Goal: Task Accomplishment & Management: Complete application form

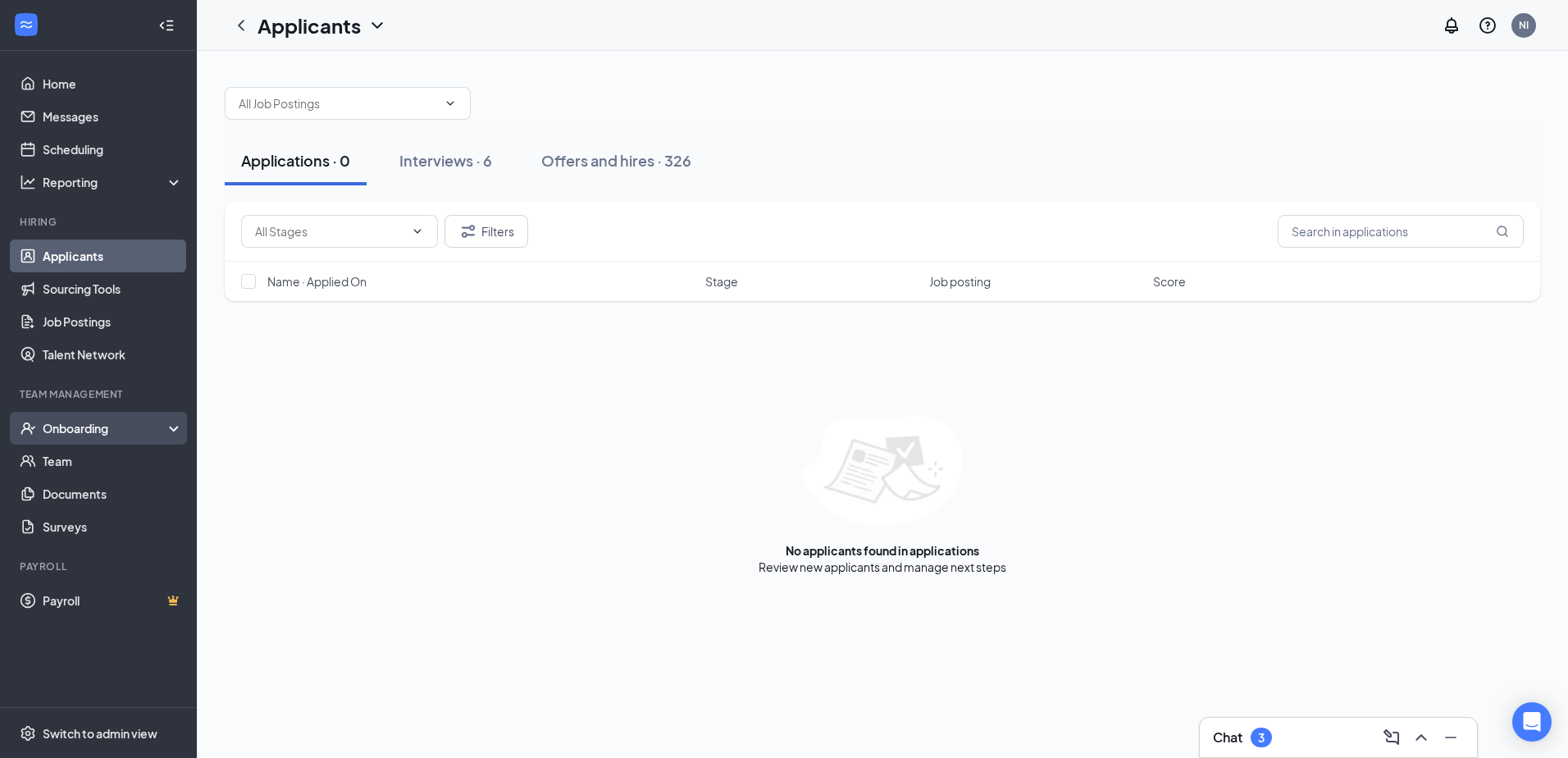
click at [81, 420] on div "Onboarding" at bounding box center [105, 428] width 126 height 17
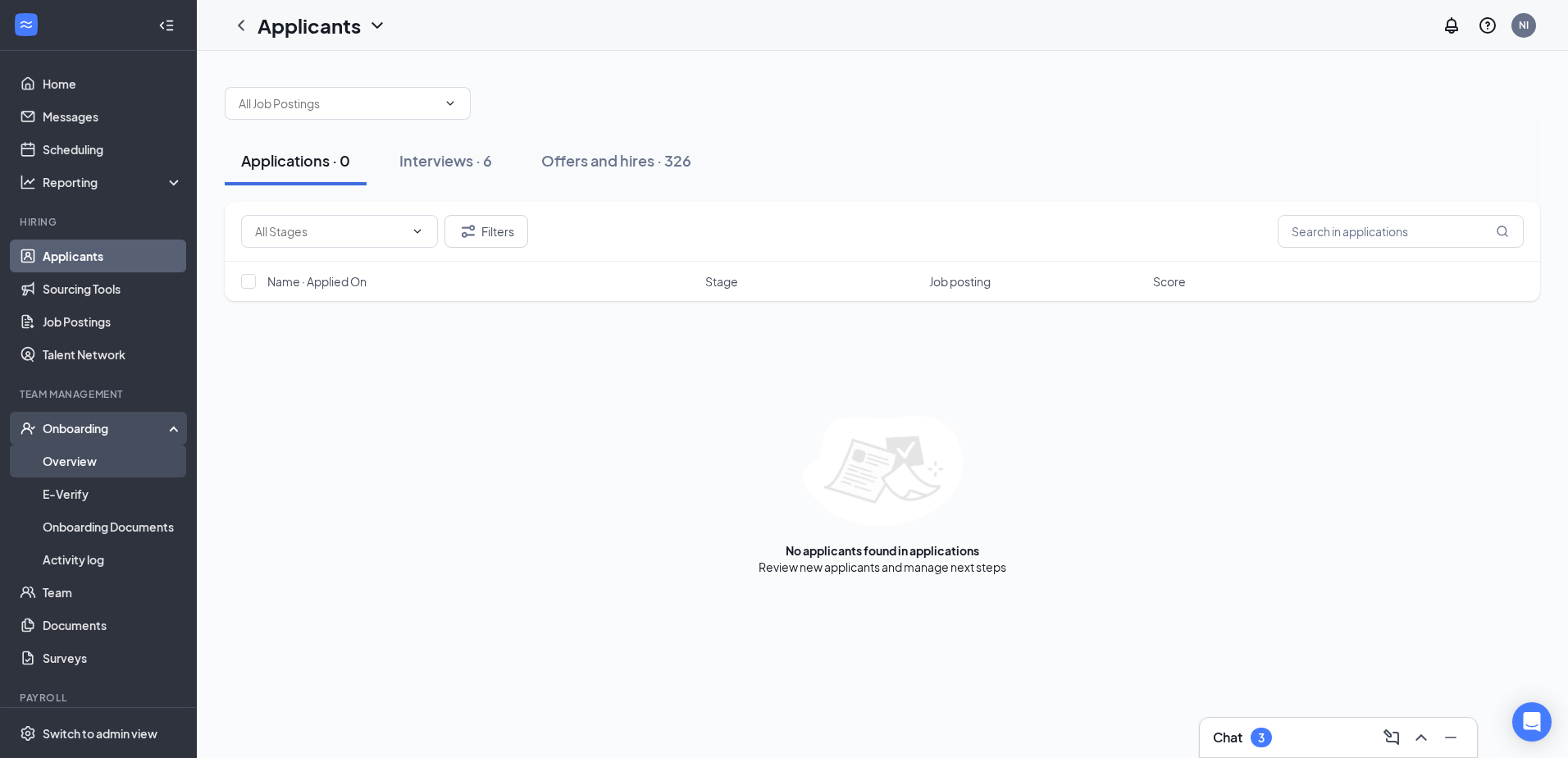
click at [80, 447] on link "Overview" at bounding box center [112, 462] width 140 height 33
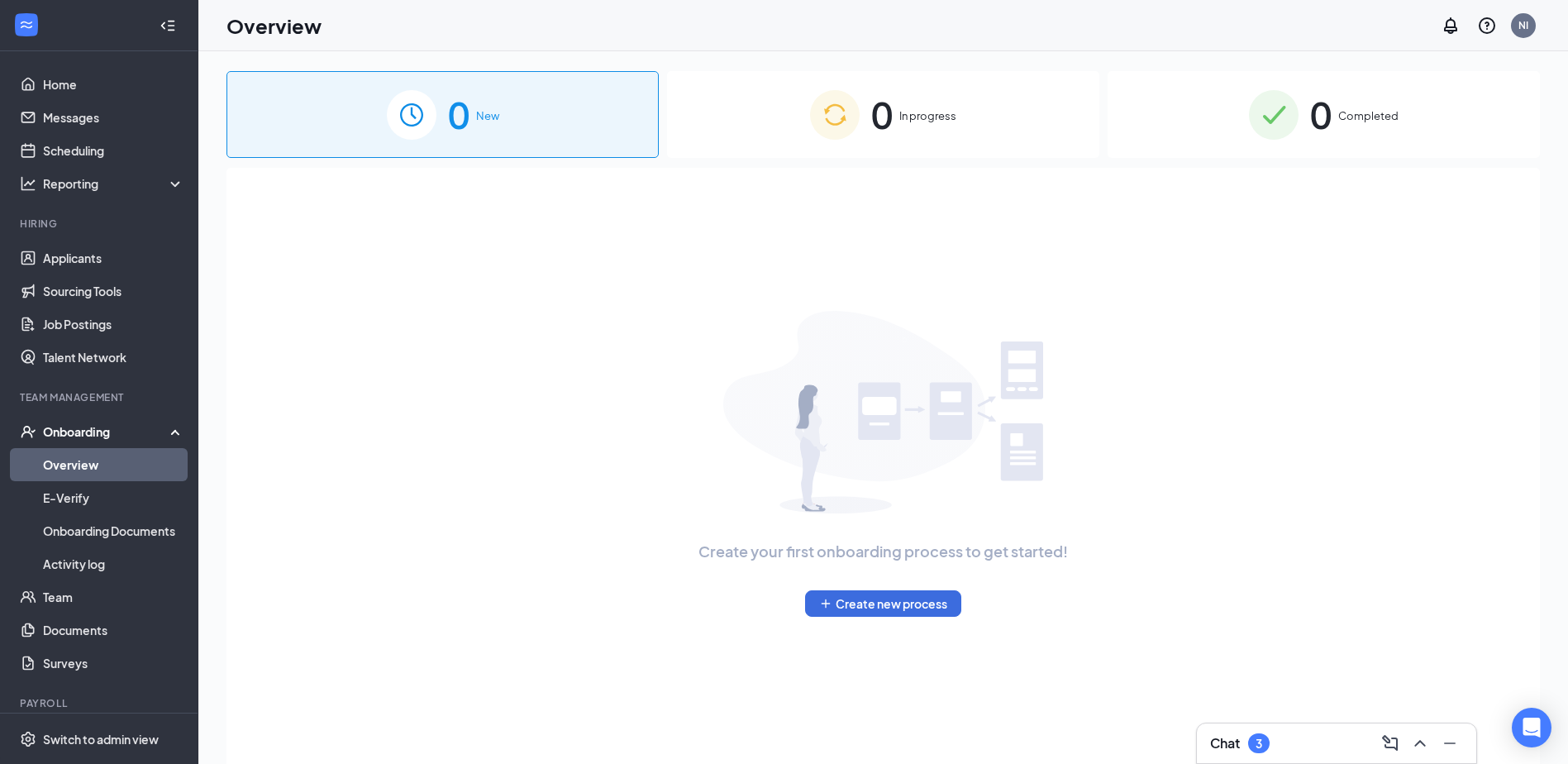
click at [686, 114] on div "0 In progress" at bounding box center [882, 115] width 432 height 87
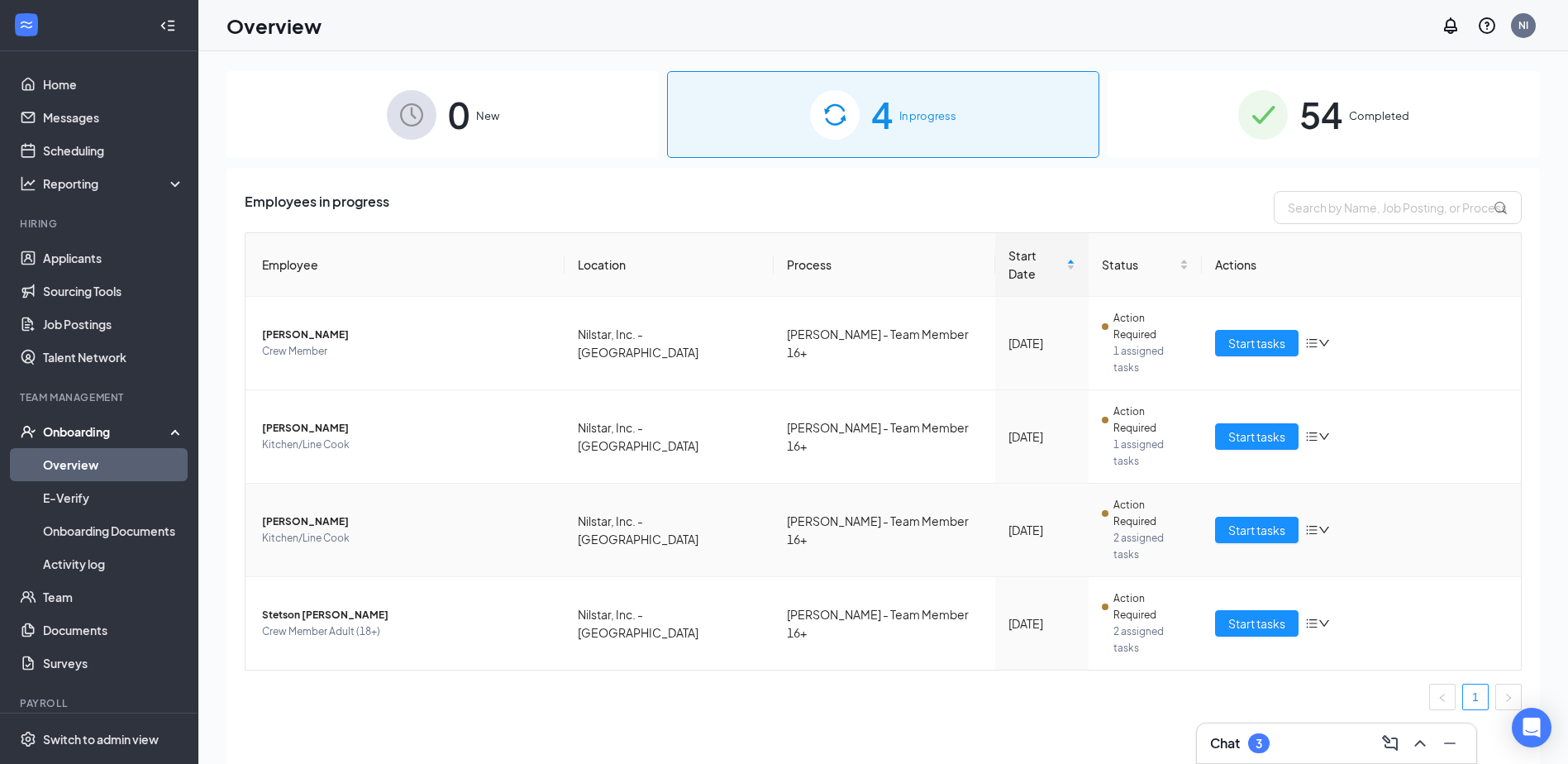
click at [337, 514] on span "[PERSON_NAME]" at bounding box center [406, 522] width 289 height 17
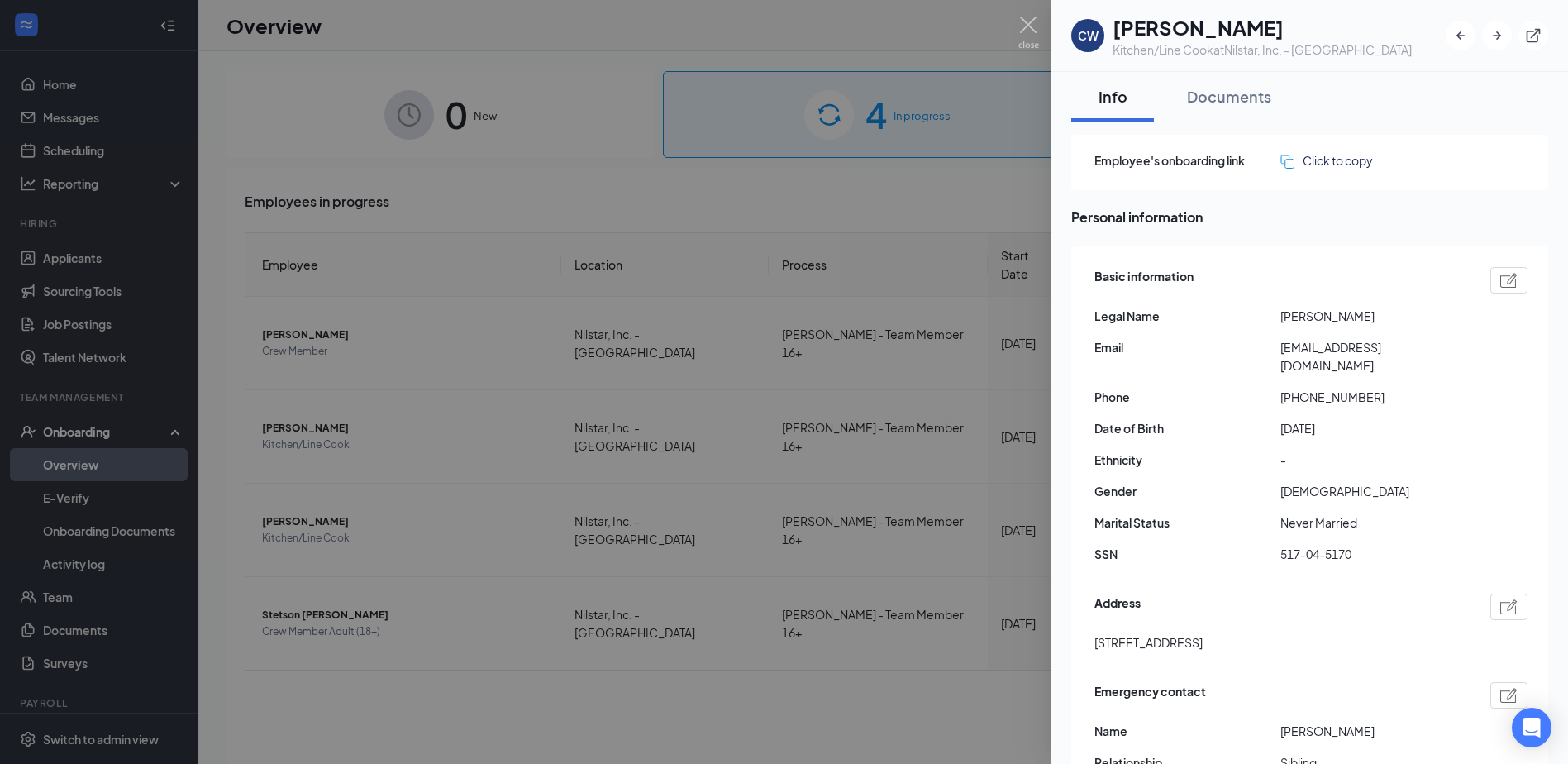
drag, startPoint x: 1014, startPoint y: 21, endPoint x: 1003, endPoint y: 26, distance: 12.1
click at [1015, 23] on div at bounding box center [784, 382] width 1568 height 764
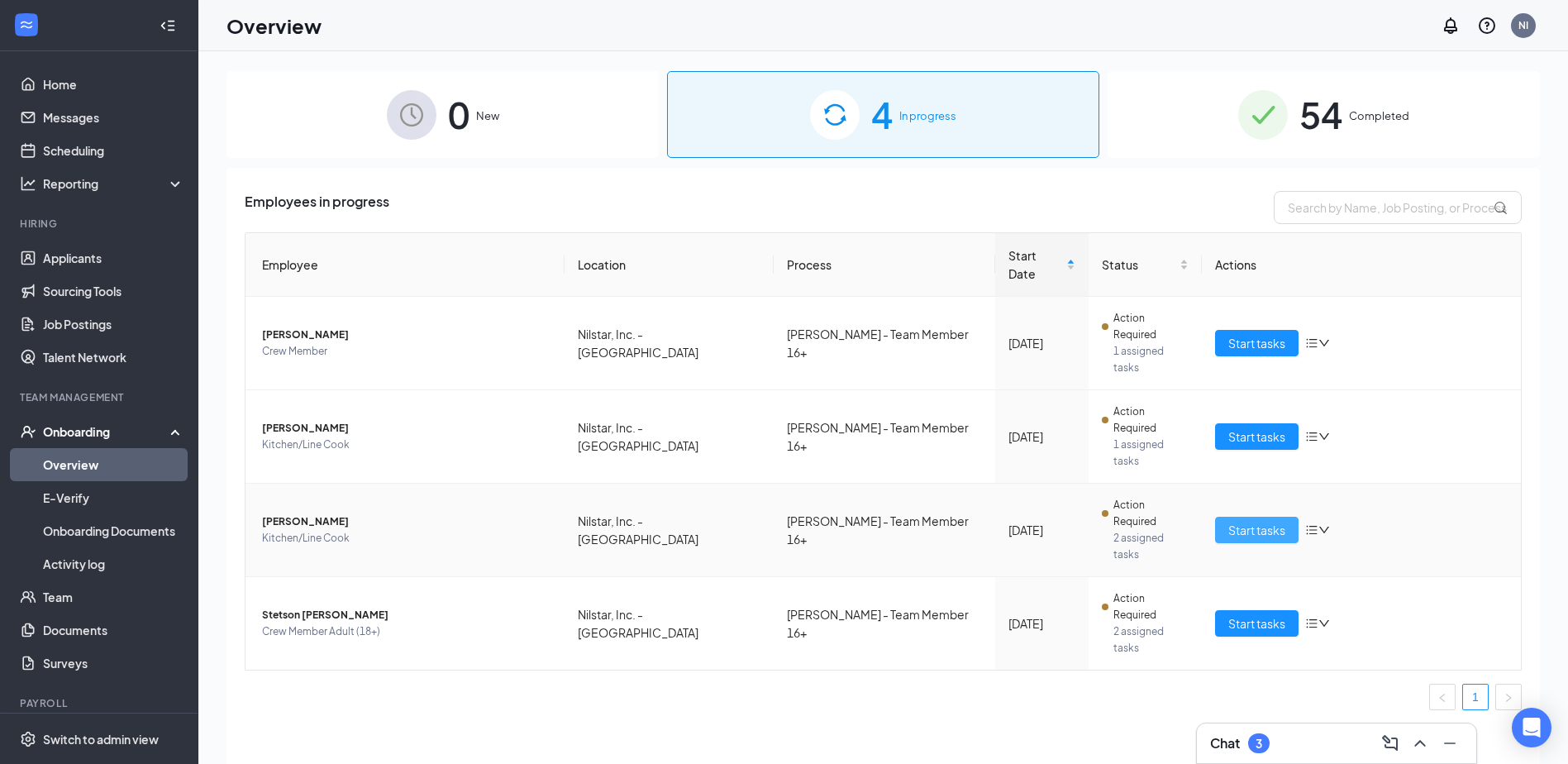
click at [1248, 517] on button "Start tasks" at bounding box center [1257, 531] width 84 height 27
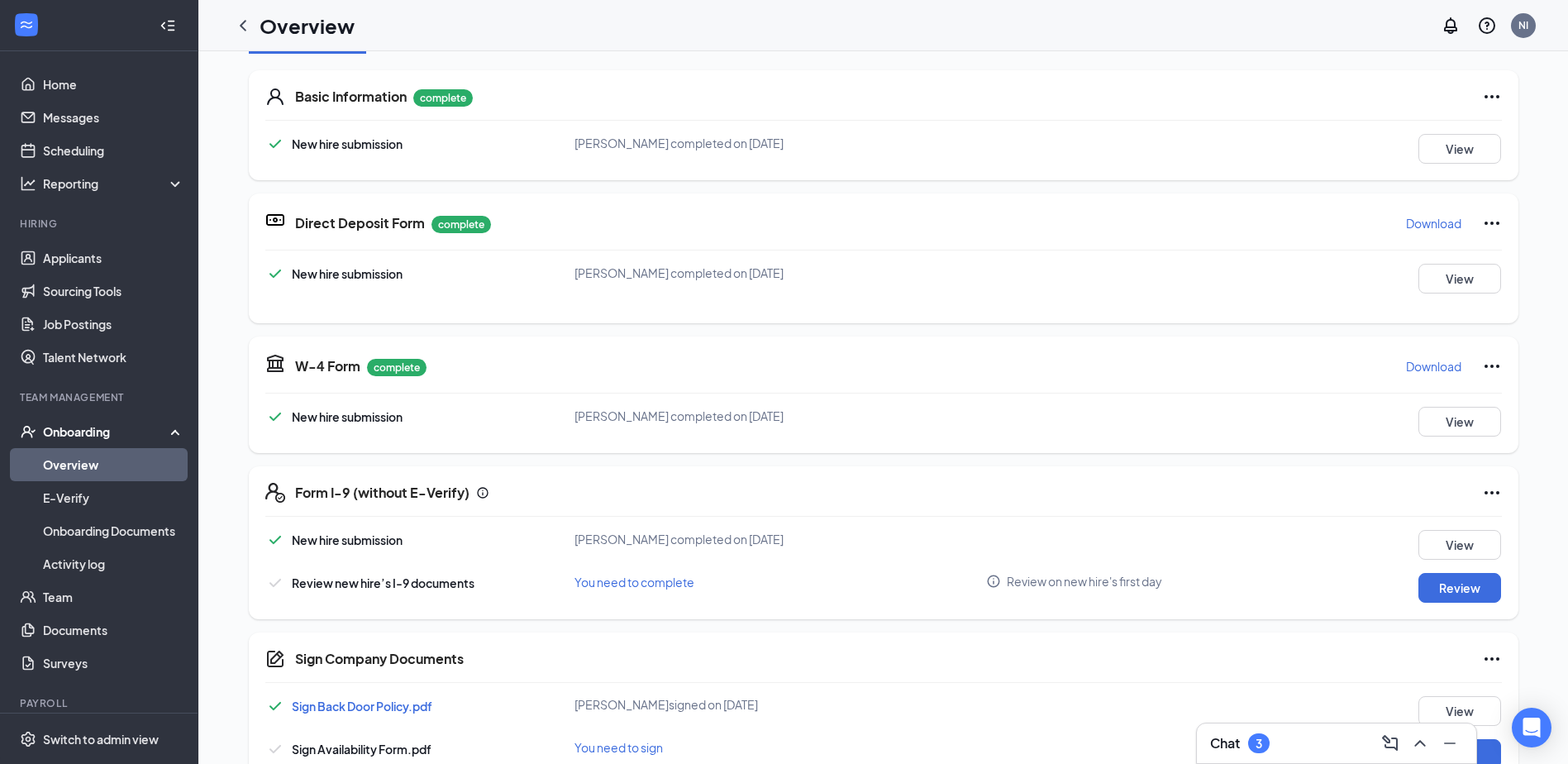
scroll to position [248, 0]
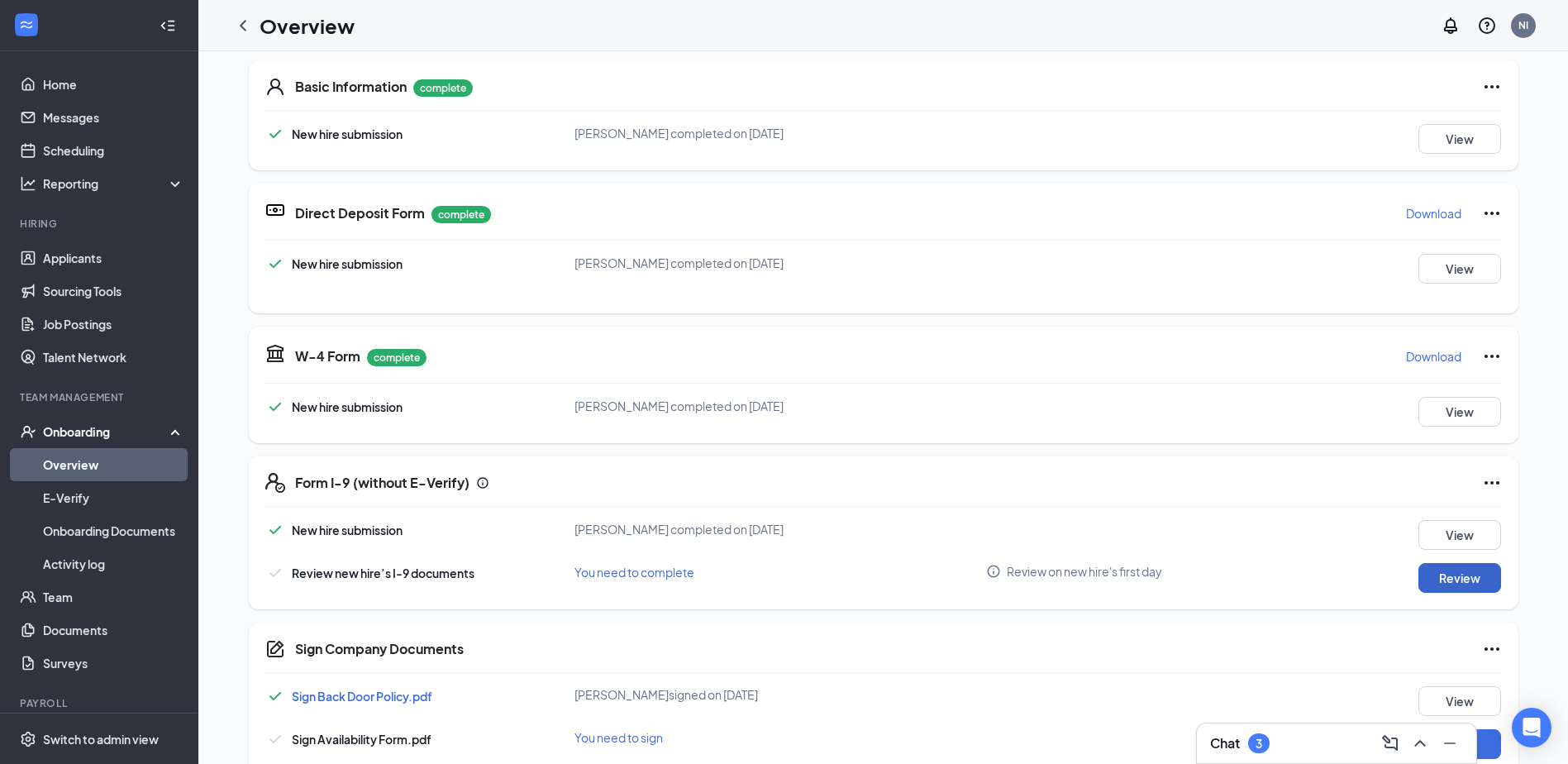
click at [1437, 567] on button "Review" at bounding box center [1459, 578] width 83 height 30
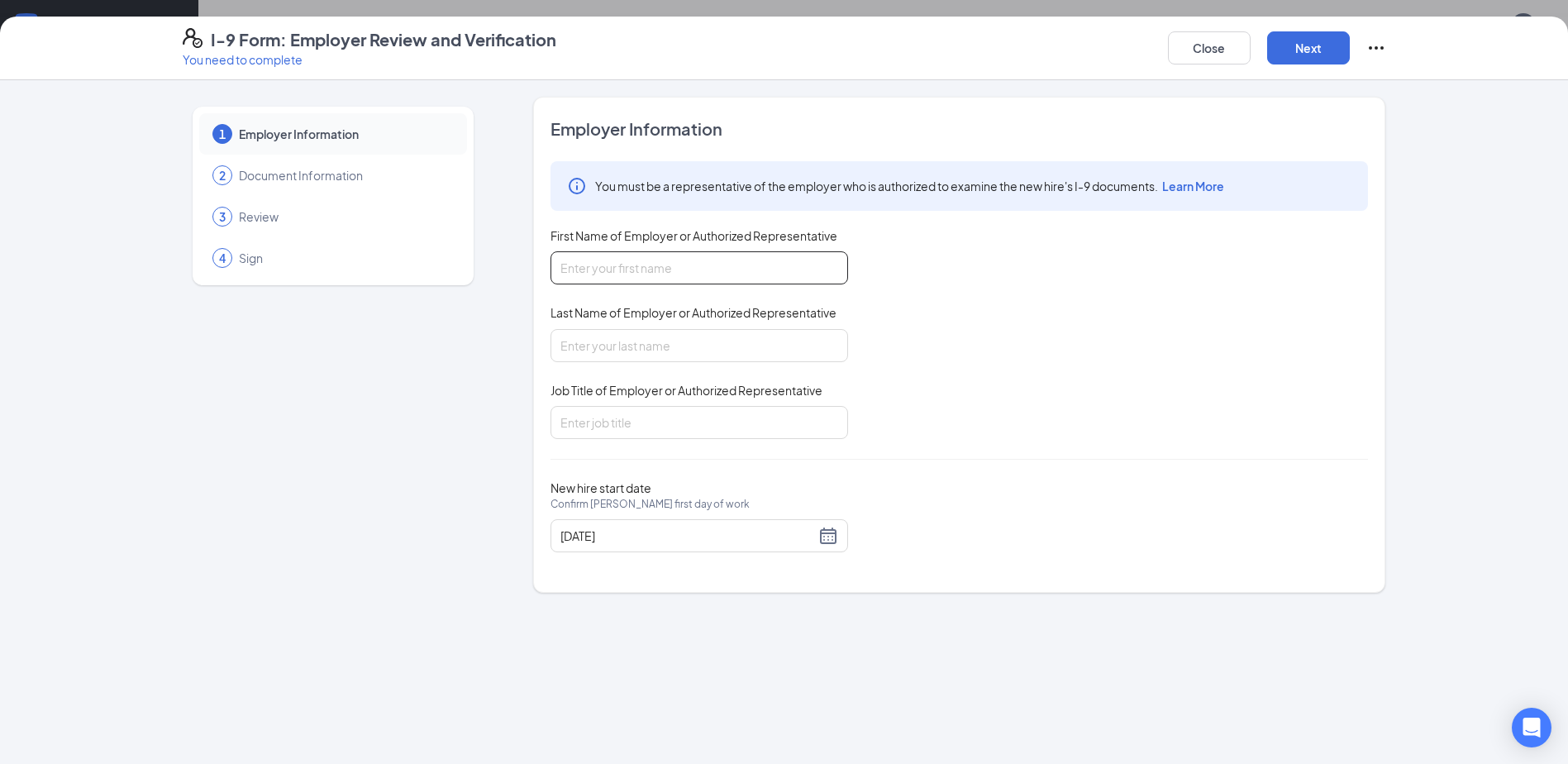
click at [778, 270] on input "First Name of Employer or Authorized Representative" at bounding box center [699, 268] width 298 height 33
type input "[PERSON_NAME]"
click at [626, 342] on input "Last Name of Employer or Authorized Representative" at bounding box center [699, 346] width 298 height 33
type input "[PERSON_NAME]"
click at [630, 423] on input "Job Title of Employer or Authorized Representative" at bounding box center [699, 423] width 298 height 33
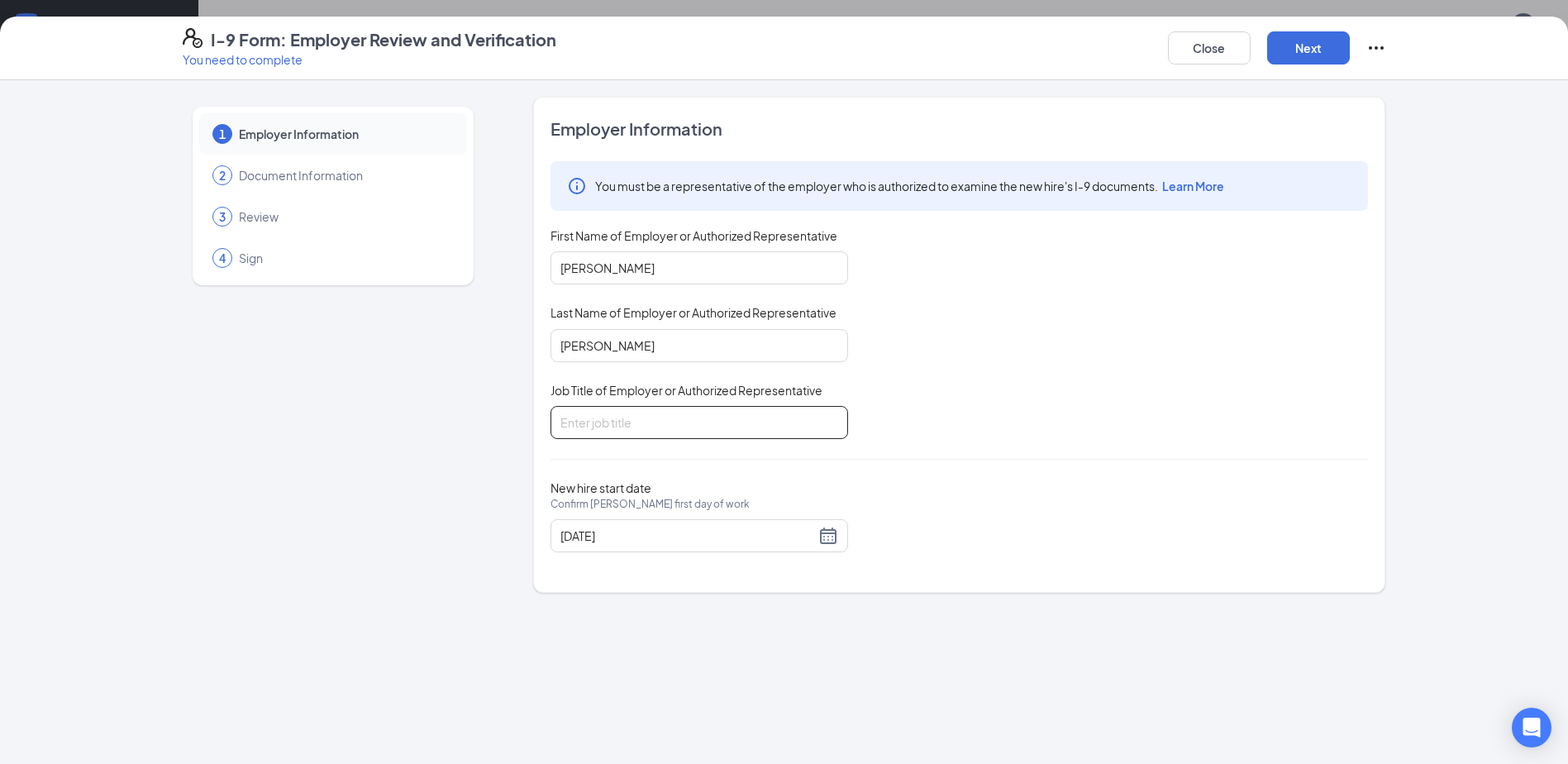
type input "shift manager"
click at [1301, 65] on div "Close Next" at bounding box center [1276, 48] width 218 height 39
click at [1300, 65] on div "Close Next" at bounding box center [1276, 48] width 218 height 39
drag, startPoint x: 1300, startPoint y: 65, endPoint x: 1290, endPoint y: 54, distance: 14.9
click at [1290, 54] on button "Next" at bounding box center [1308, 49] width 83 height 33
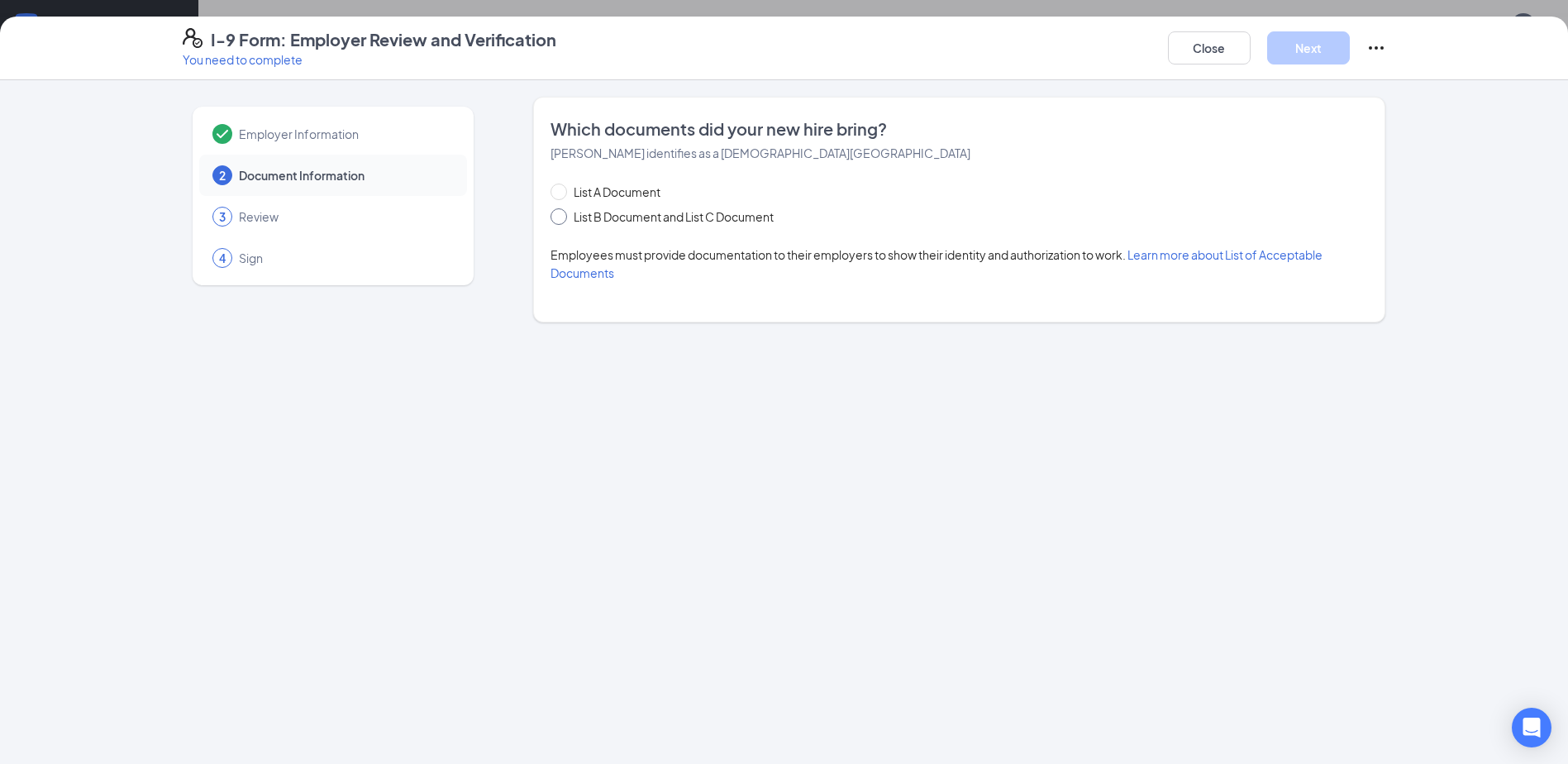
click at [631, 209] on span "List B Document and List C Document" at bounding box center [673, 217] width 213 height 18
click at [562, 209] on input "List B Document and List C Document" at bounding box center [556, 214] width 12 height 12
radio input "true"
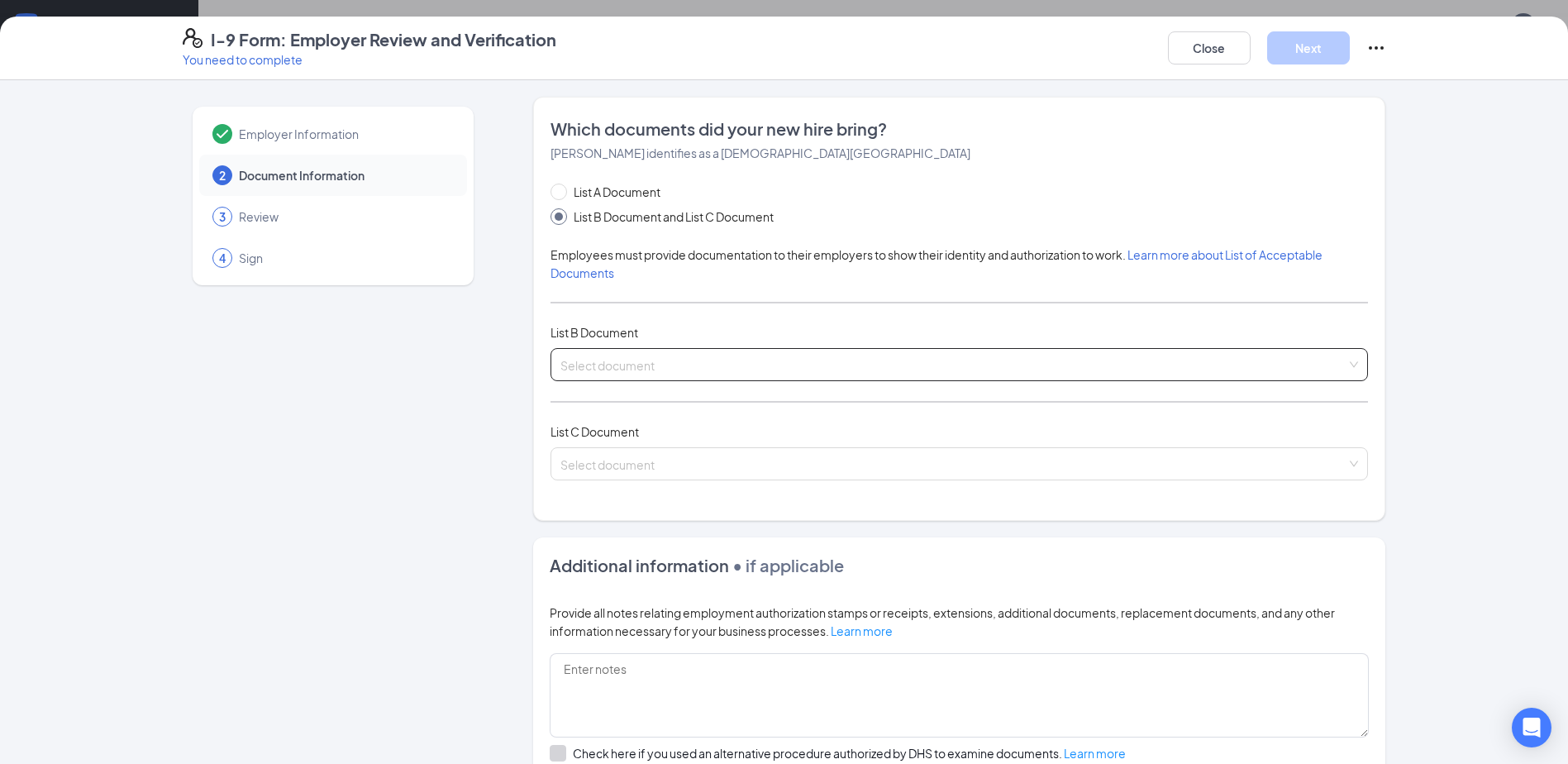
click at [640, 361] on input "search" at bounding box center [953, 361] width 786 height 25
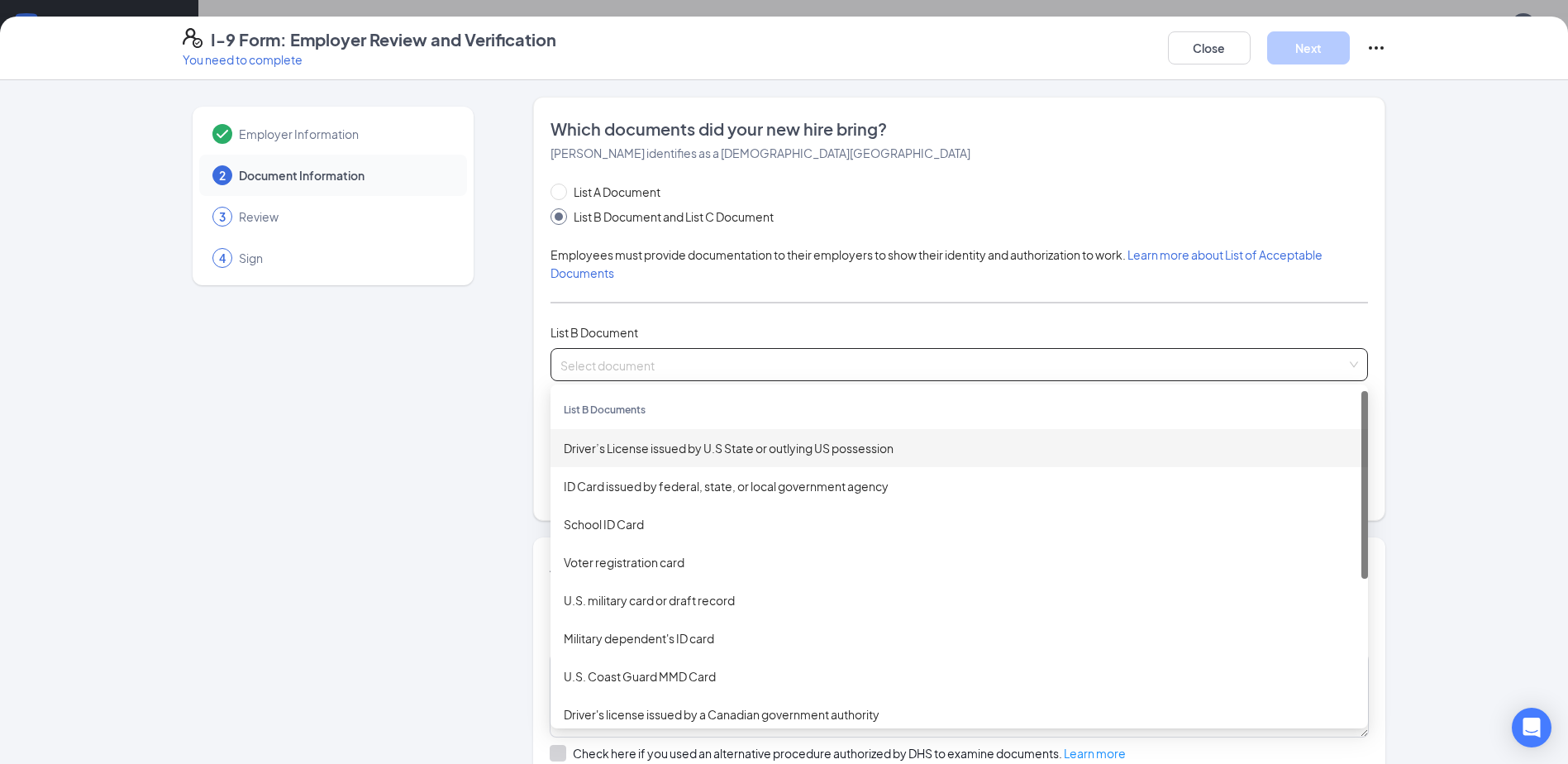
click at [645, 454] on div "Driver’s License issued by U.S State or outlying US possession" at bounding box center [959, 449] width 791 height 18
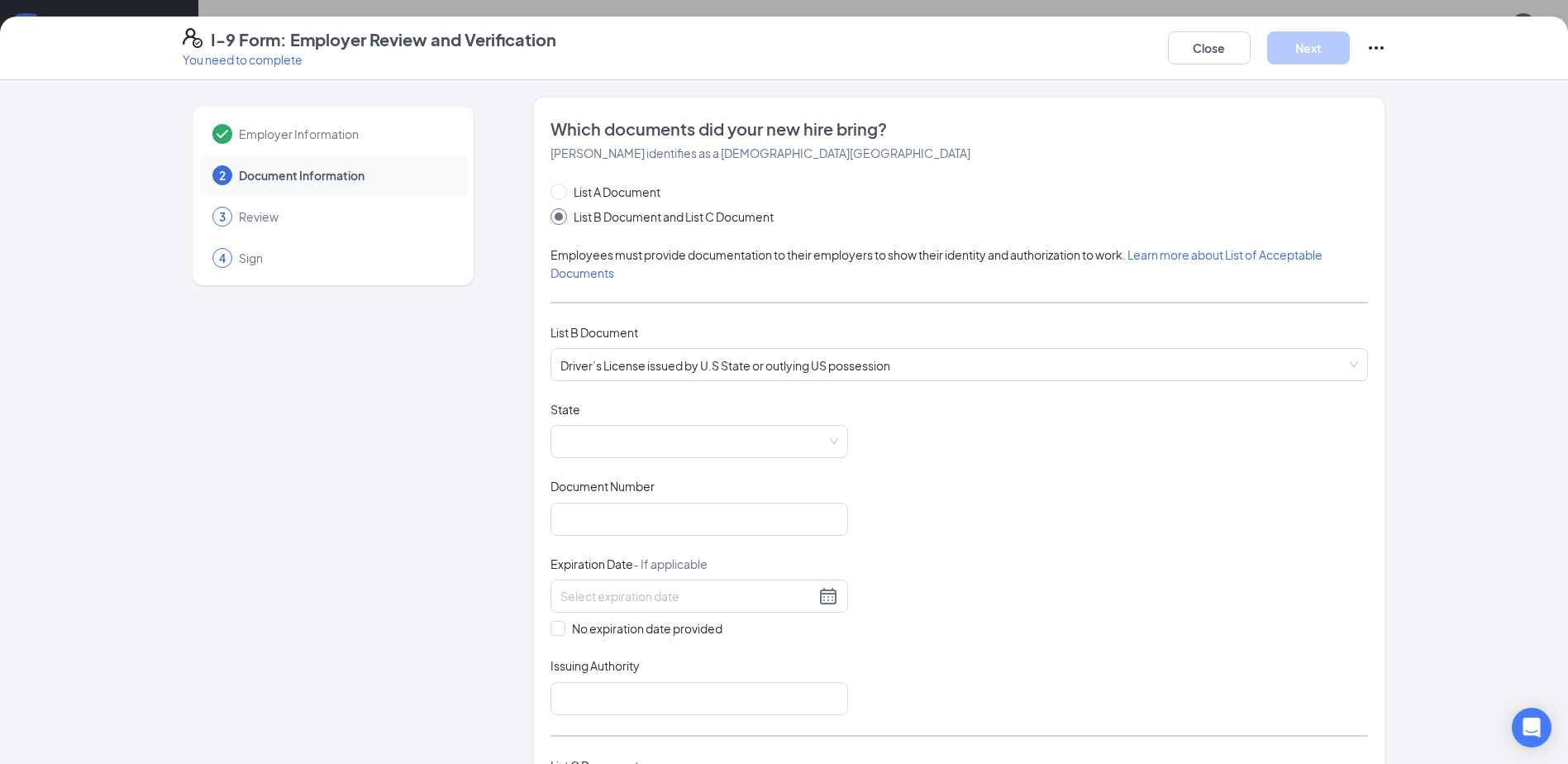
click at [672, 463] on div "Document Title Driver’s License issued by U.S State or outlying US possession S…" at bounding box center [958, 557] width 817 height 314
click at [667, 458] on div at bounding box center [699, 442] width 298 height 33
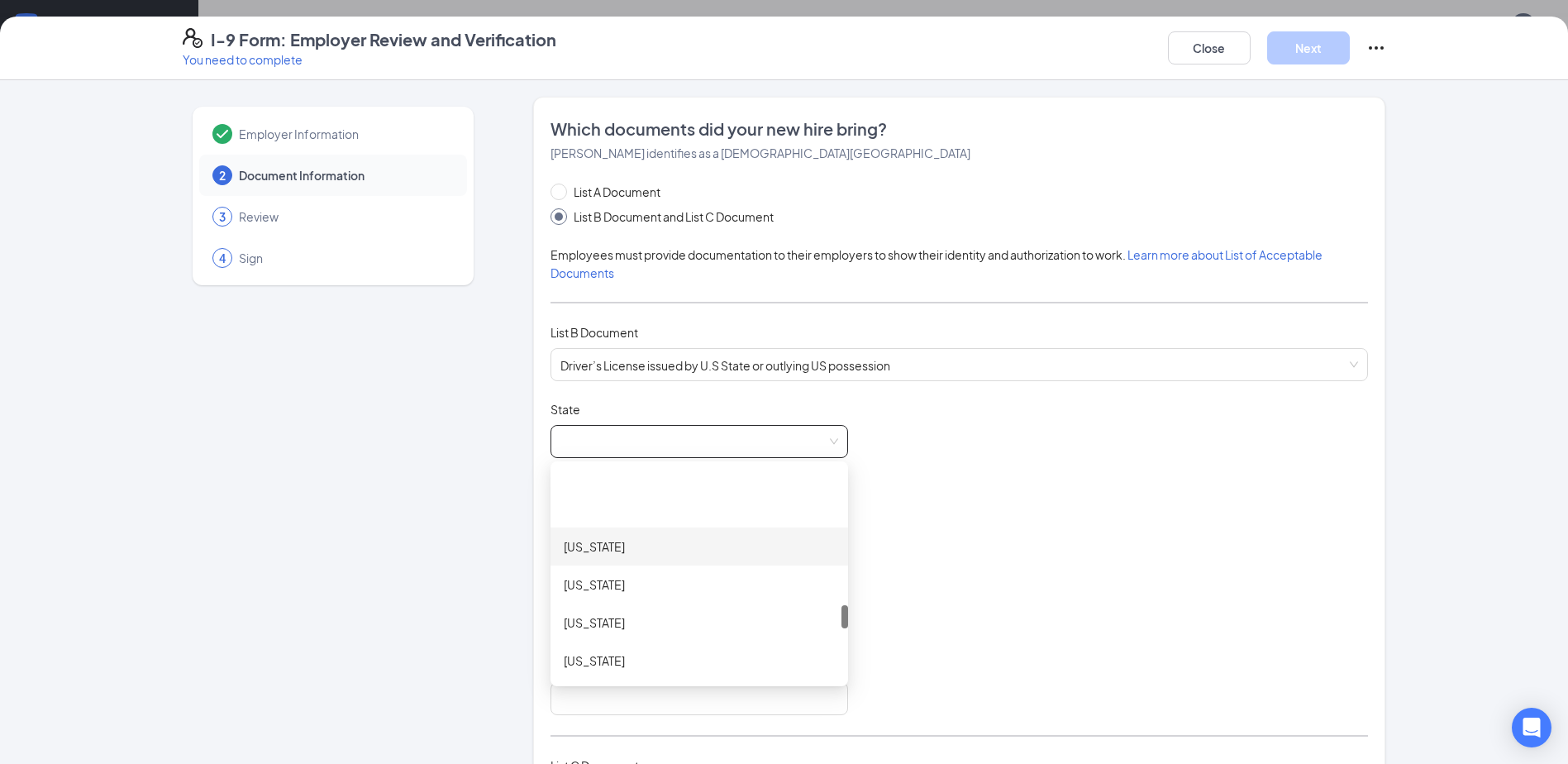
scroll to position [1240, 0]
click at [614, 624] on div "[US_STATE]" at bounding box center [699, 616] width 271 height 18
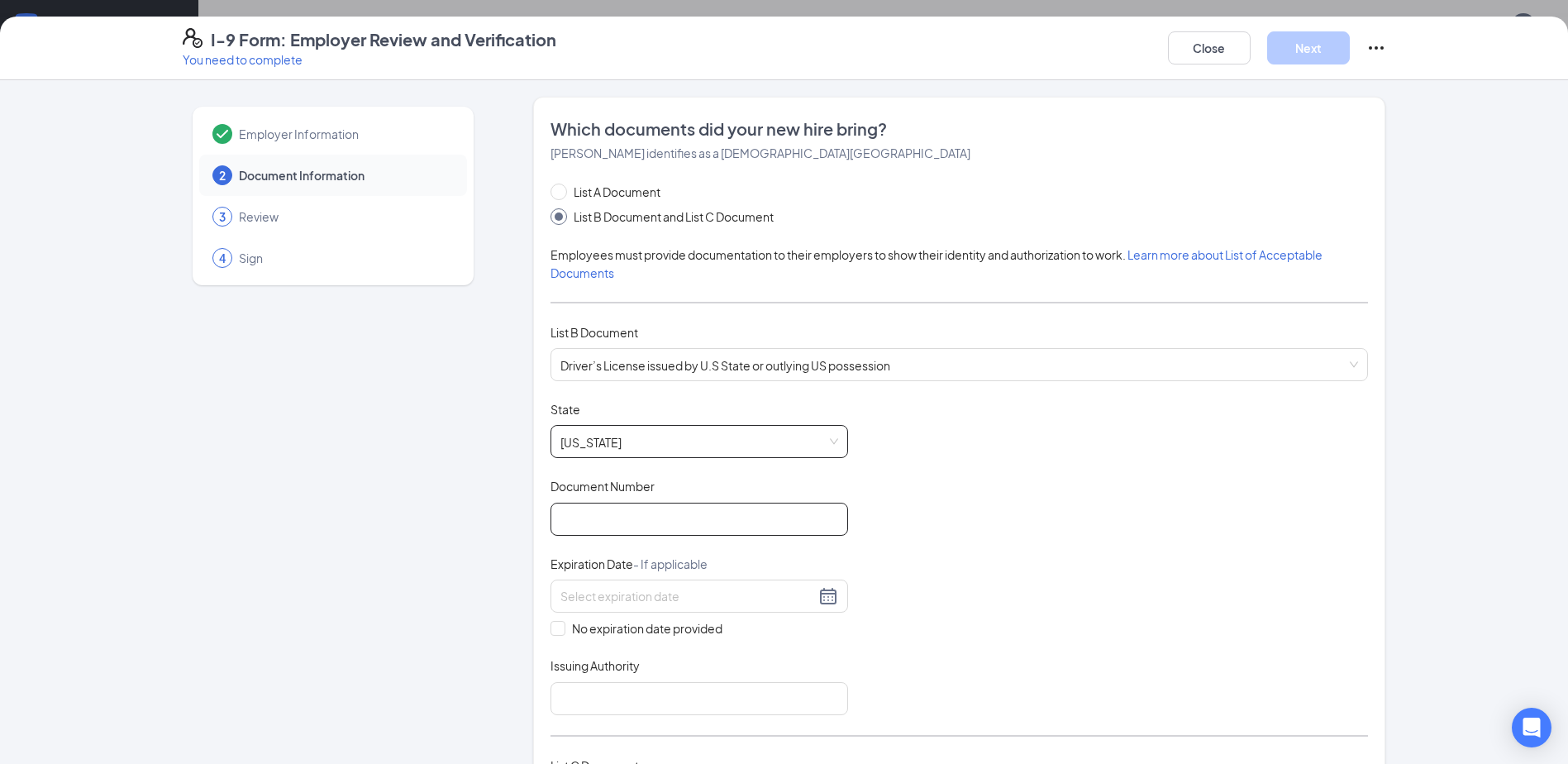
click at [582, 524] on input "Document Number" at bounding box center [699, 520] width 298 height 33
type input "WHI-84-1884"
click at [826, 598] on div at bounding box center [699, 597] width 278 height 20
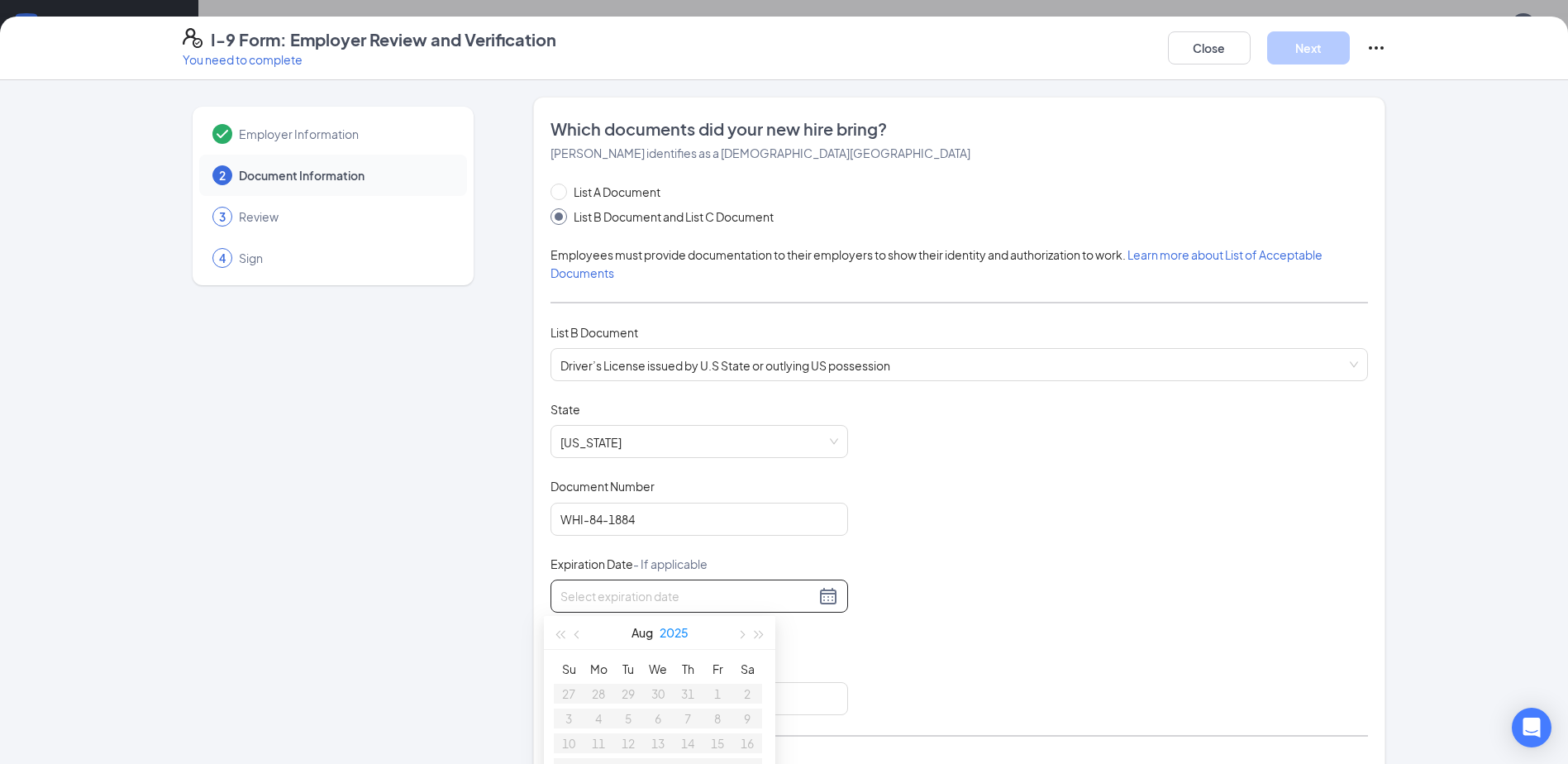
click at [666, 637] on button "2025" at bounding box center [674, 633] width 29 height 33
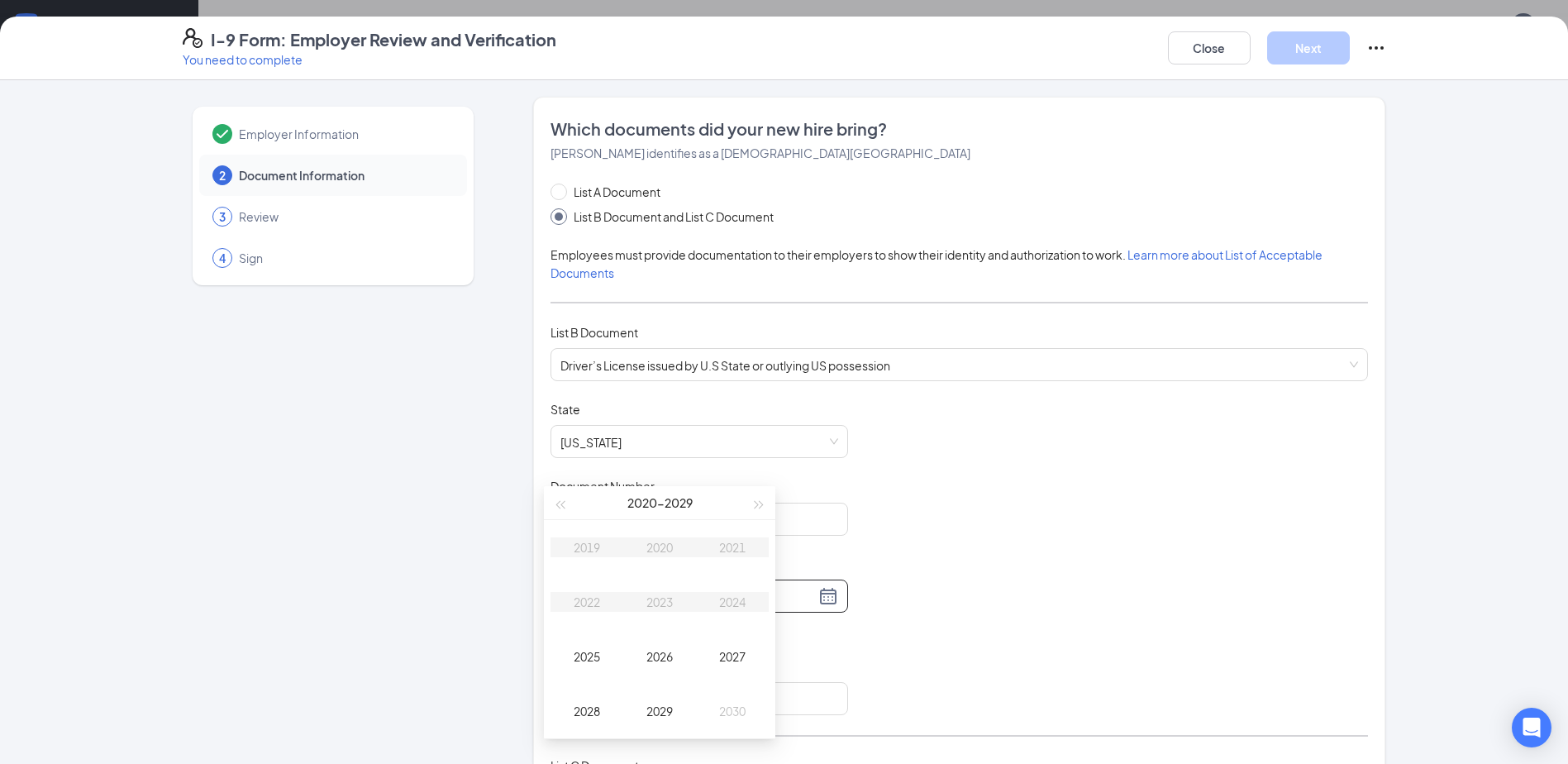
type input "[DATE]"
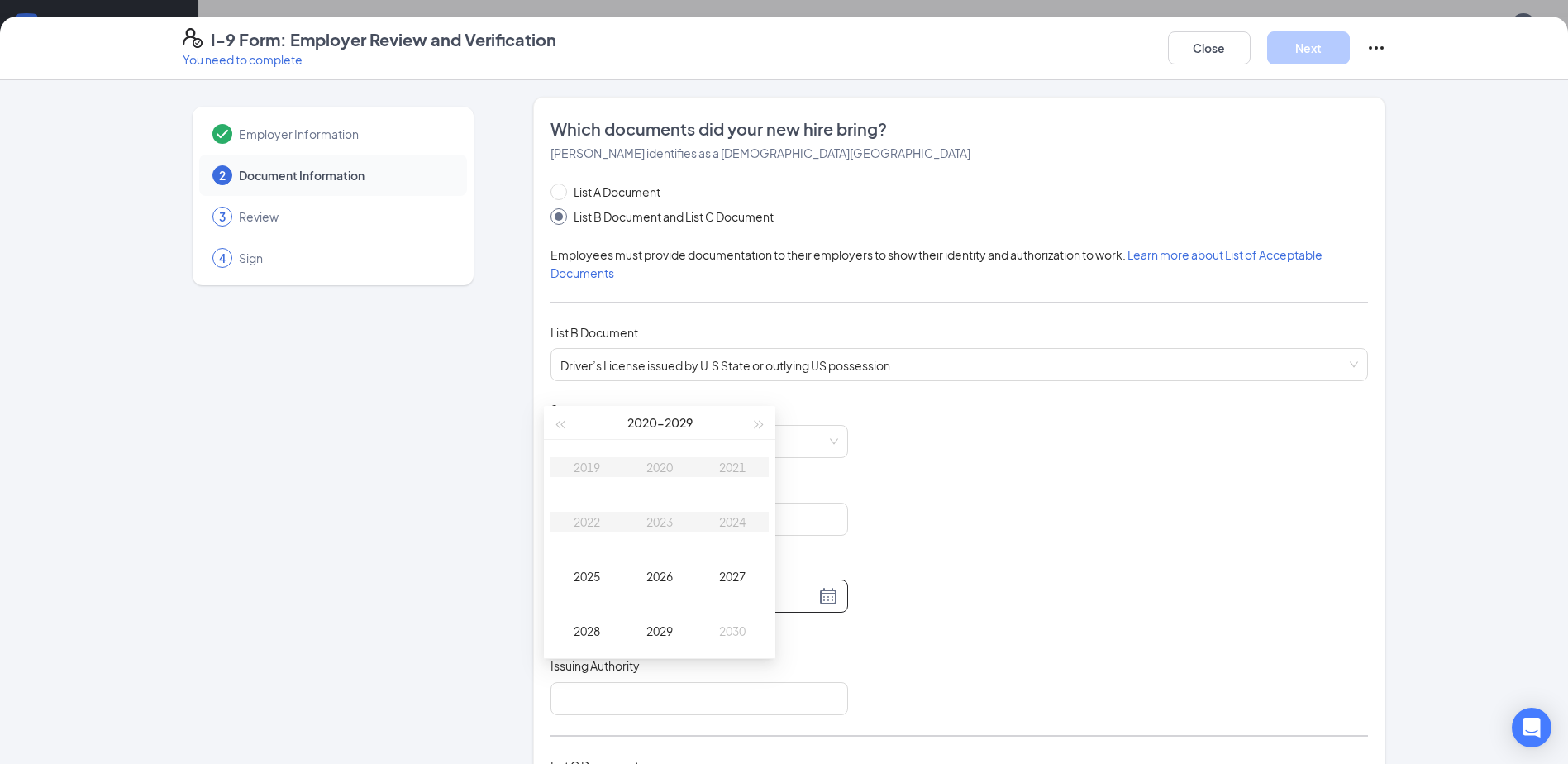
scroll to position [248, 0]
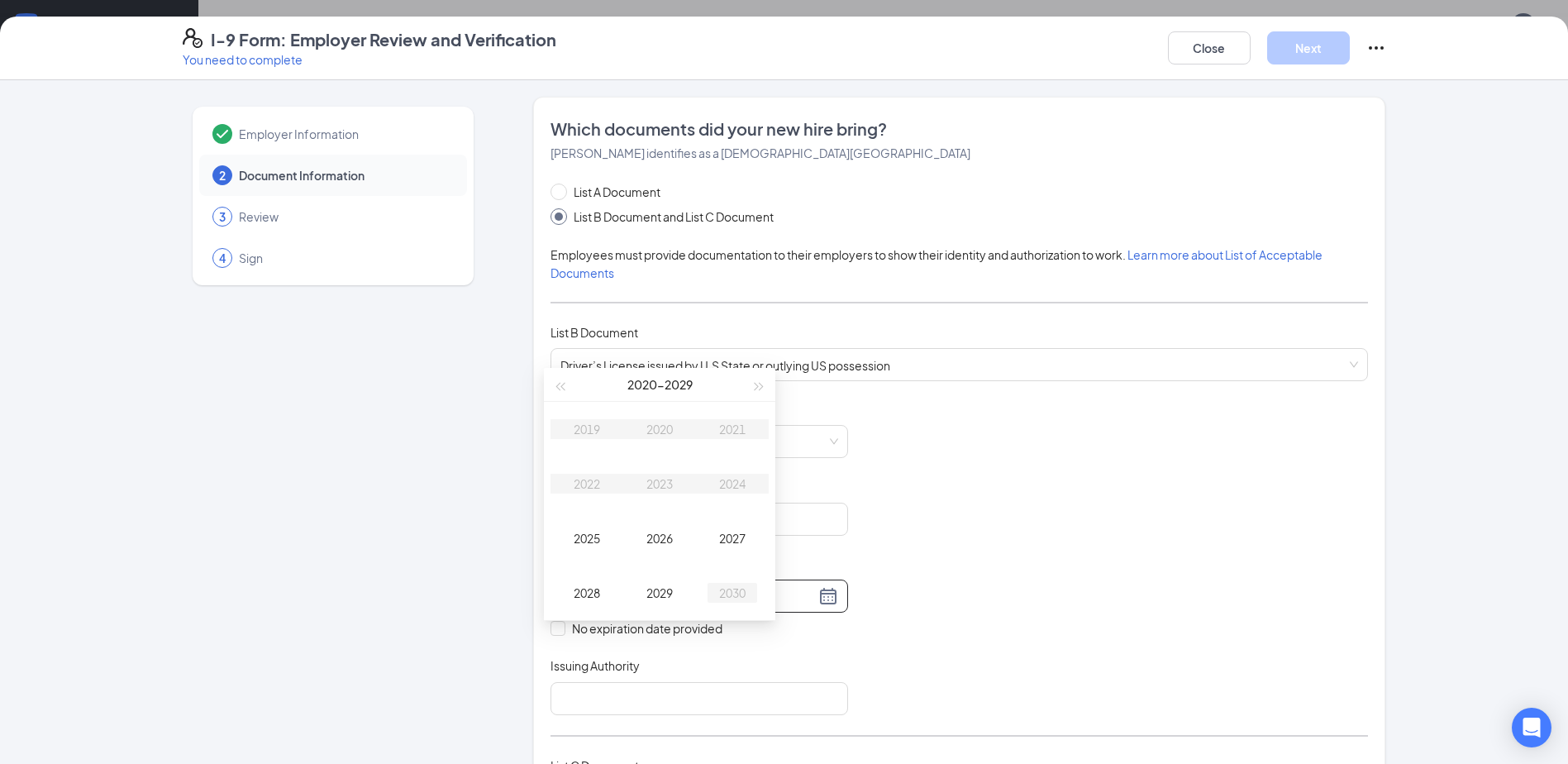
type input "[DATE]"
click at [720, 599] on div "2030" at bounding box center [732, 593] width 49 height 20
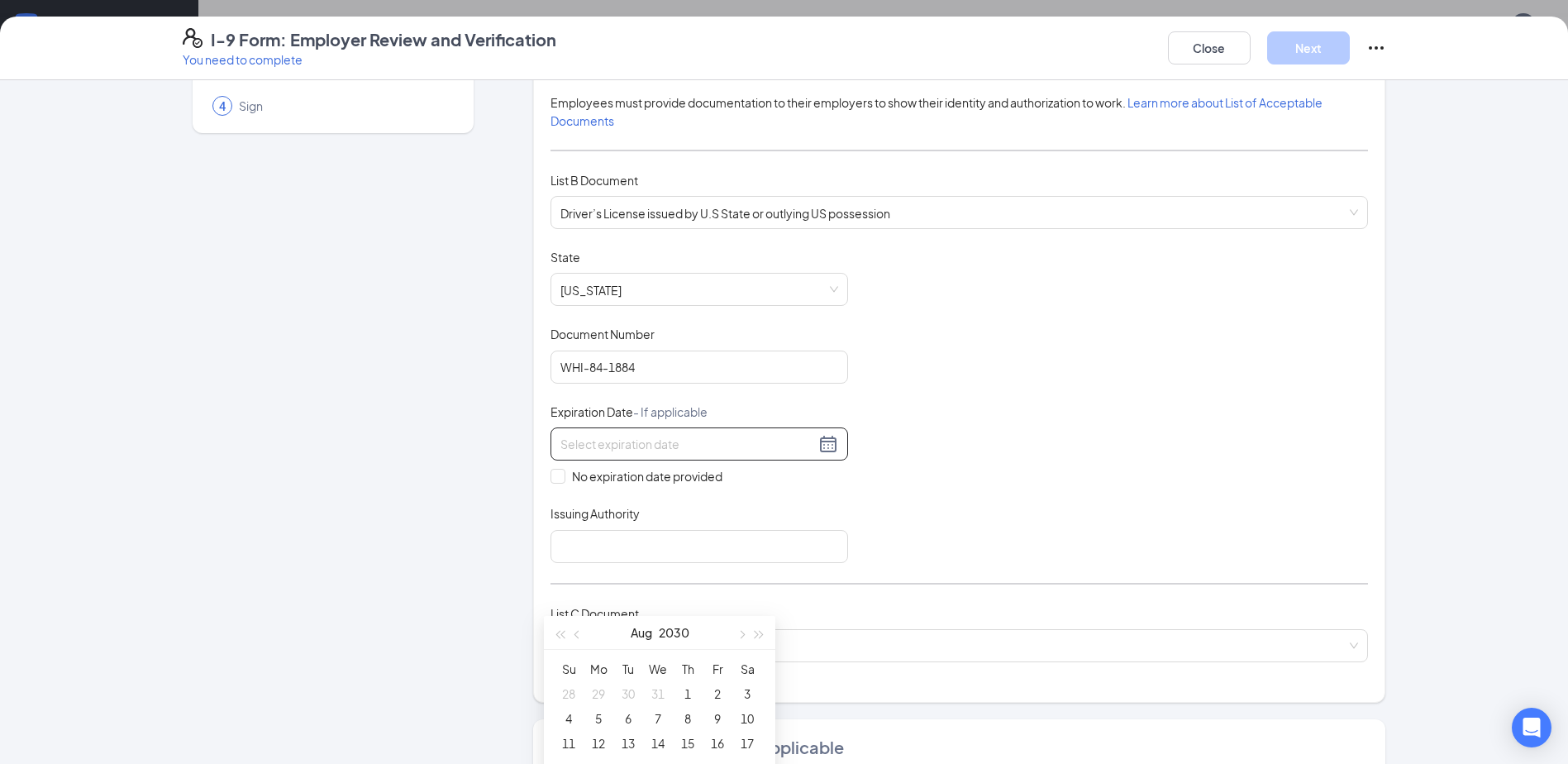
scroll to position [166, 0]
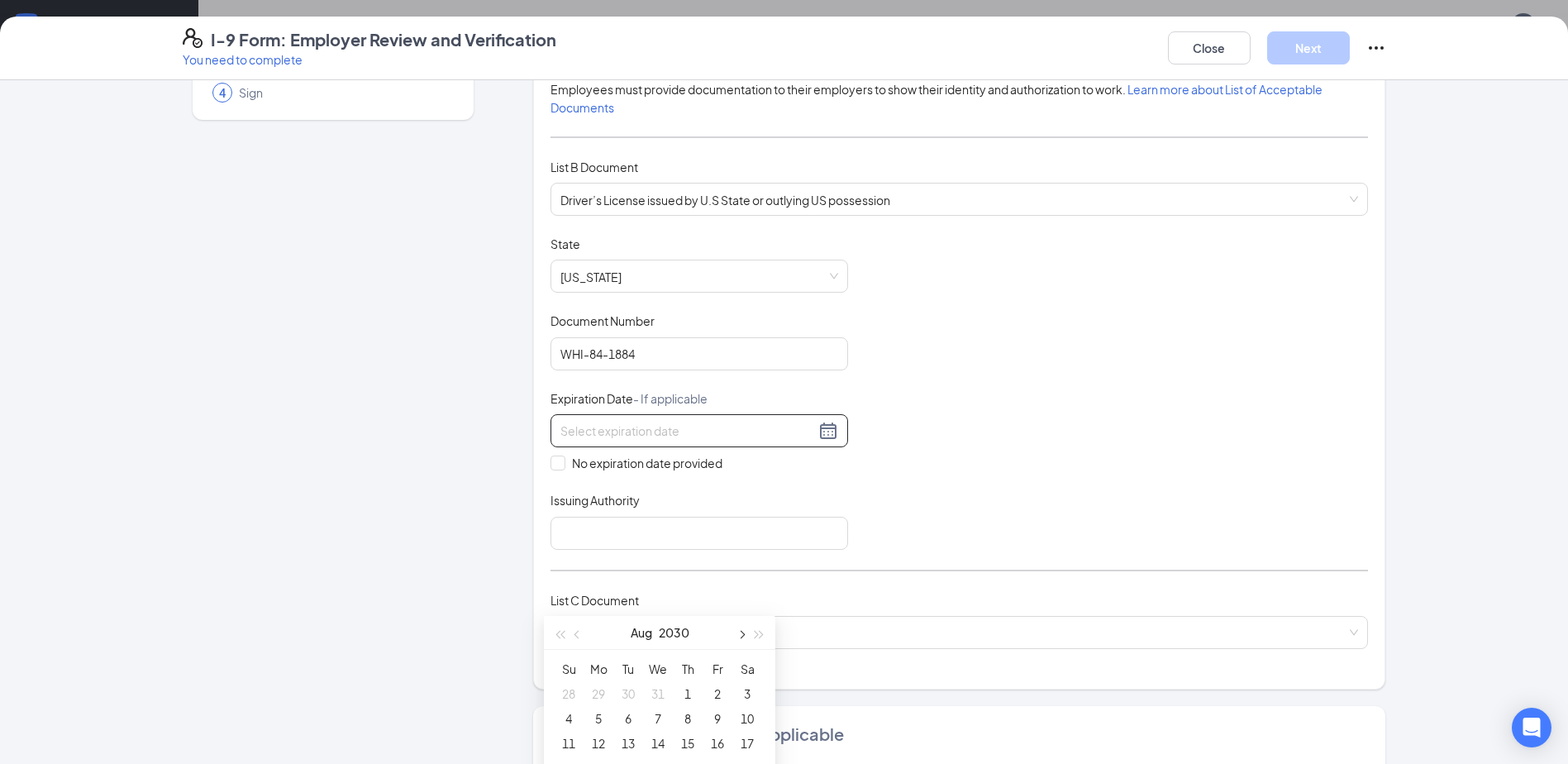
click at [747, 630] on button "button" at bounding box center [741, 633] width 18 height 33
click at [585, 646] on button "button" at bounding box center [578, 633] width 18 height 33
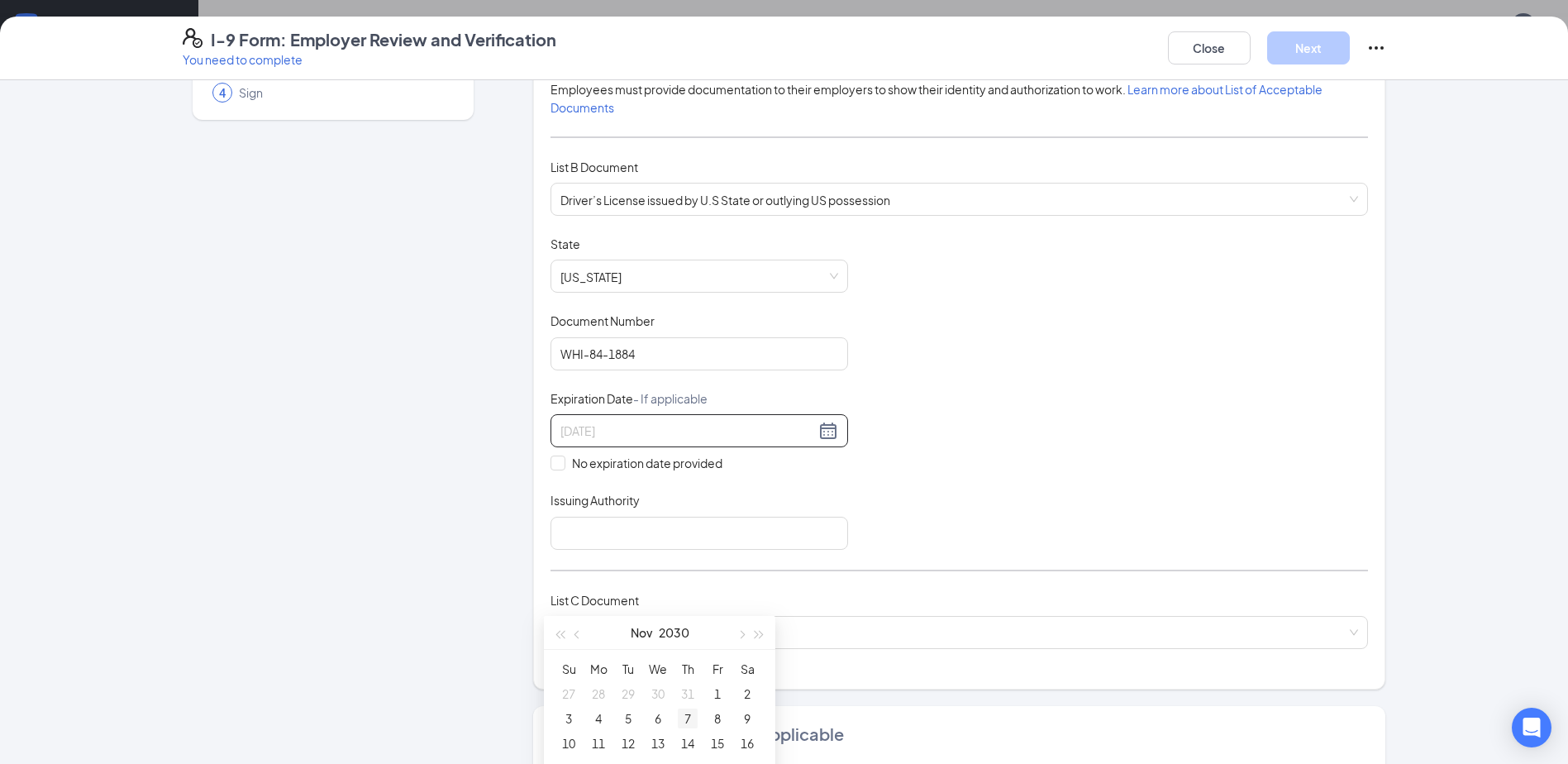
type input "[DATE]"
click at [689, 725] on div "7" at bounding box center [687, 719] width 20 height 20
click at [621, 544] on input "Issuing Authority" at bounding box center [699, 534] width 298 height 33
type input "ND"
click at [606, 640] on input "search" at bounding box center [953, 629] width 786 height 25
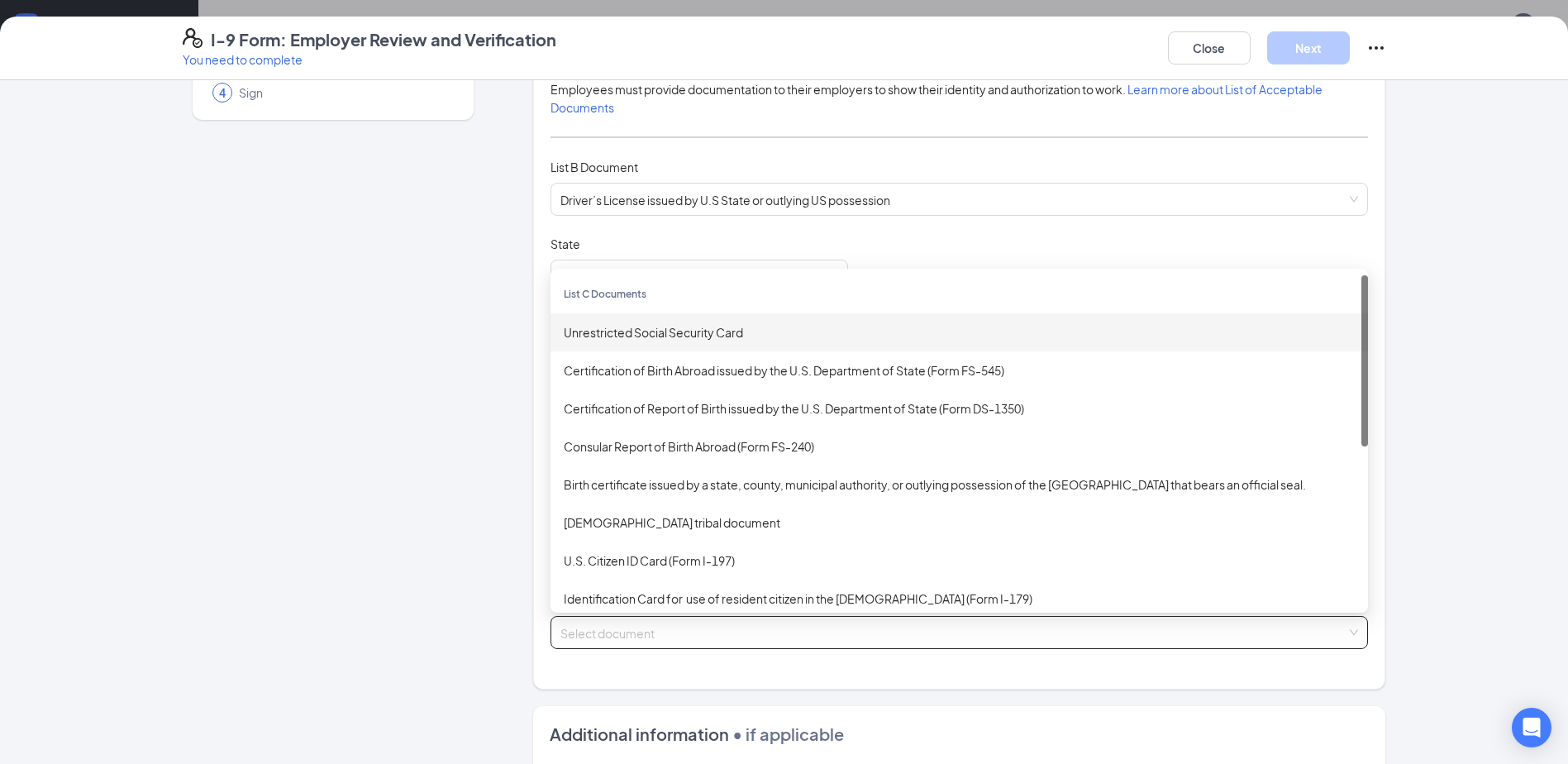
click at [618, 339] on div "Unrestricted Social Security Card" at bounding box center [959, 332] width 791 height 18
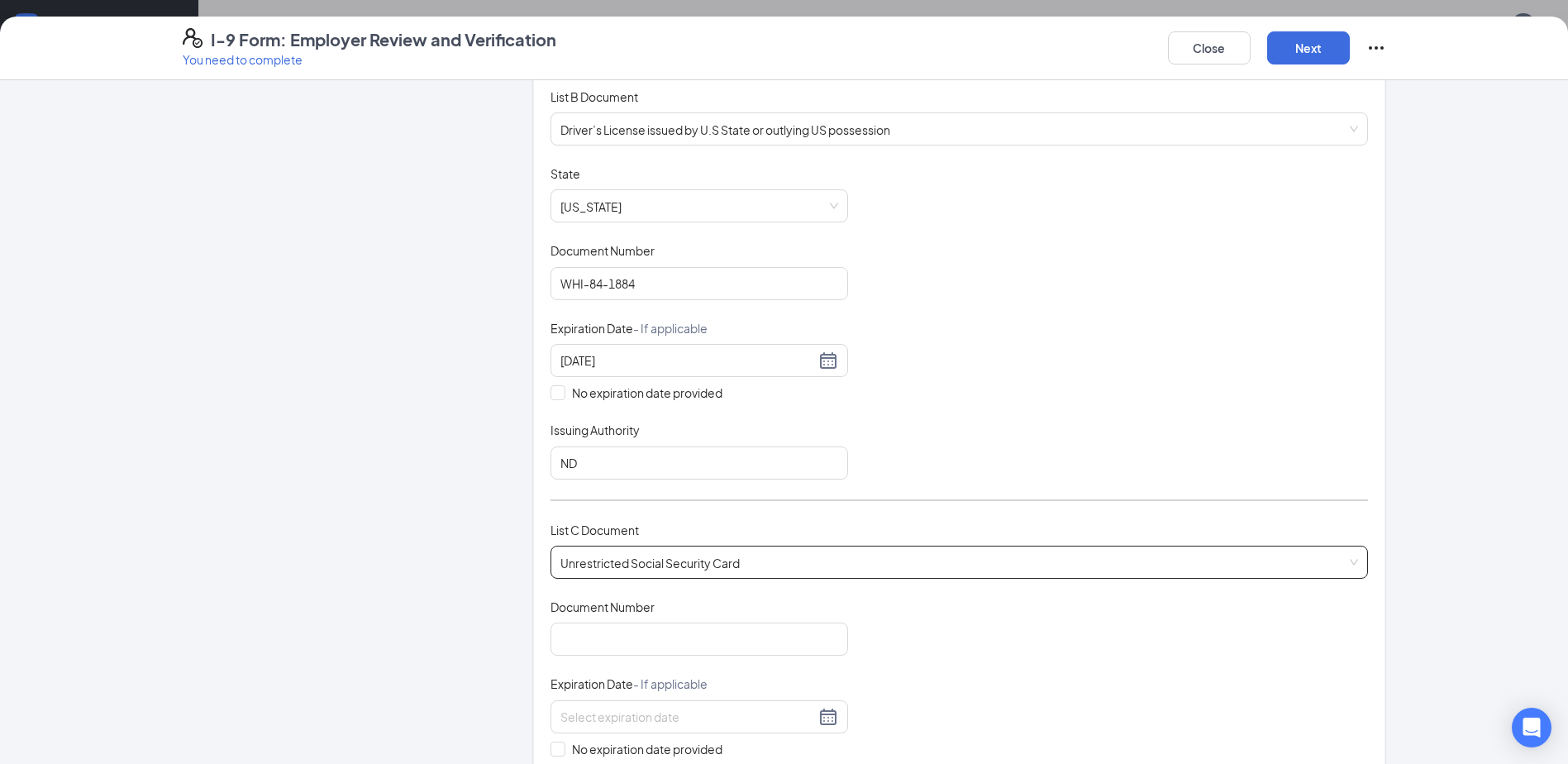
scroll to position [579, 0]
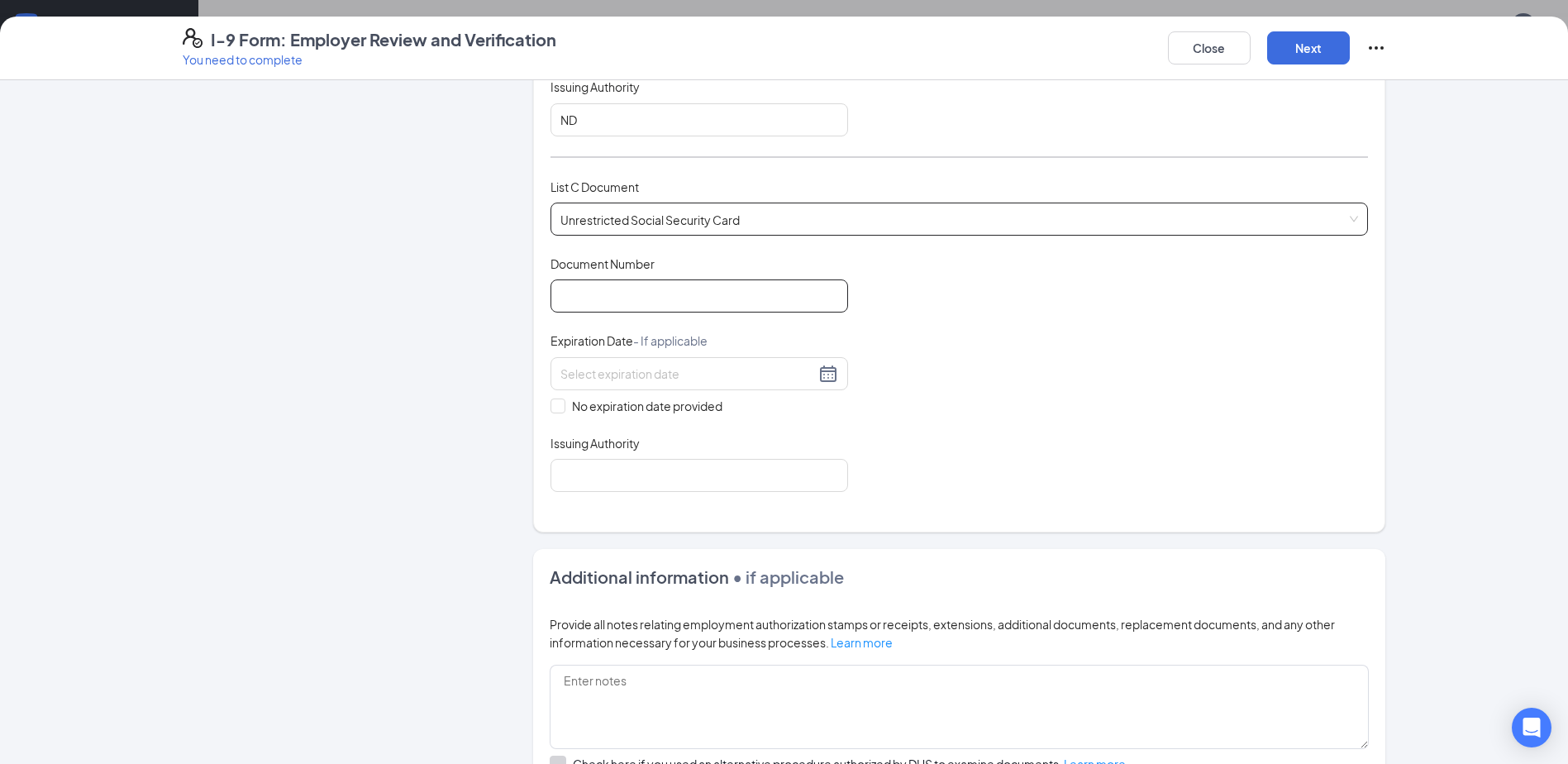
click at [609, 310] on input "Document Number" at bounding box center [699, 296] width 298 height 33
type input "517045170"
click at [555, 405] on input "No expiration date provided" at bounding box center [556, 404] width 12 height 12
checkbox input "true"
click at [606, 475] on input "Issuing Authority" at bounding box center [699, 479] width 298 height 33
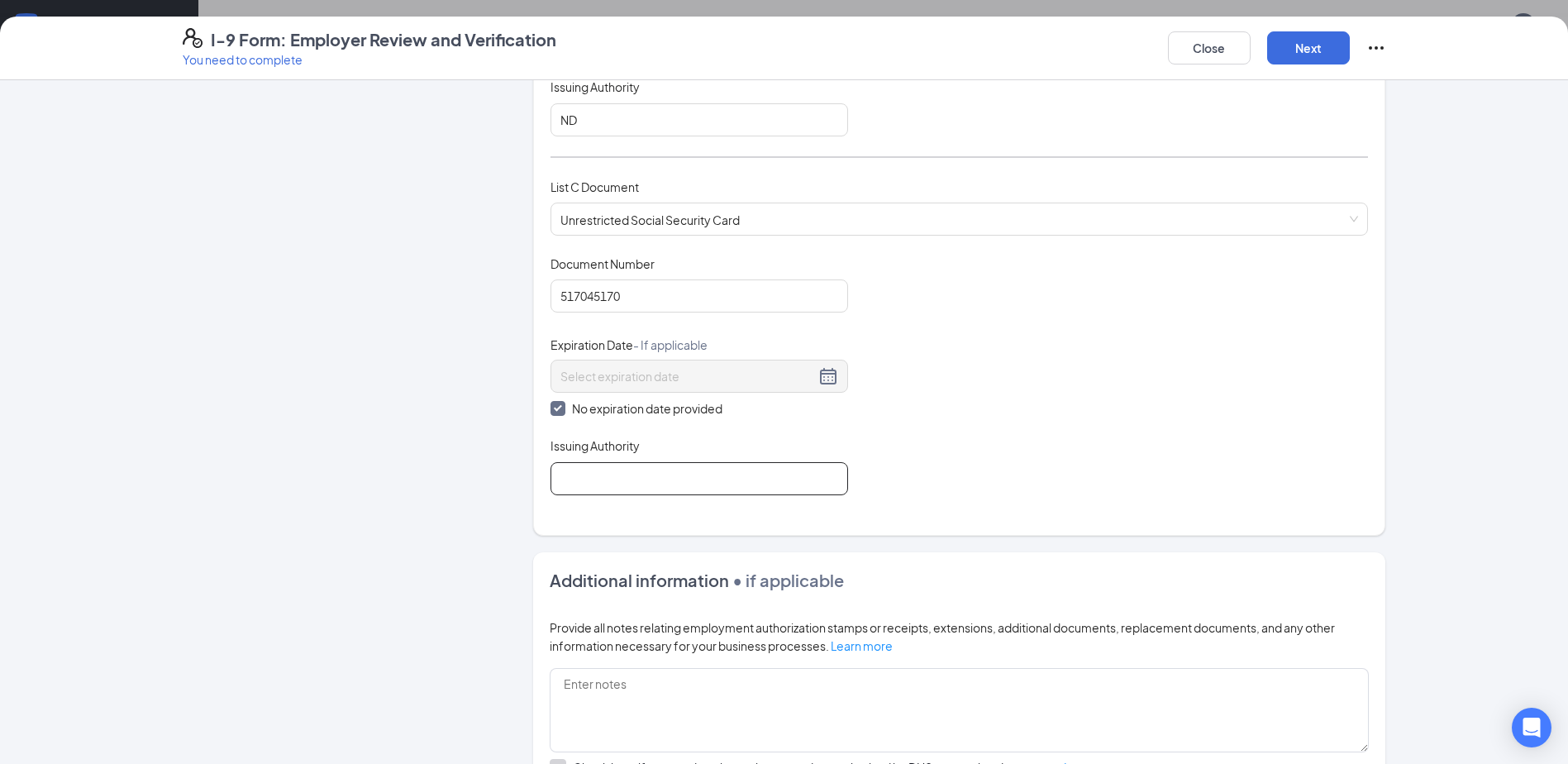
type input "Social Security Administration"
click at [1306, 35] on button "Next" at bounding box center [1308, 49] width 83 height 33
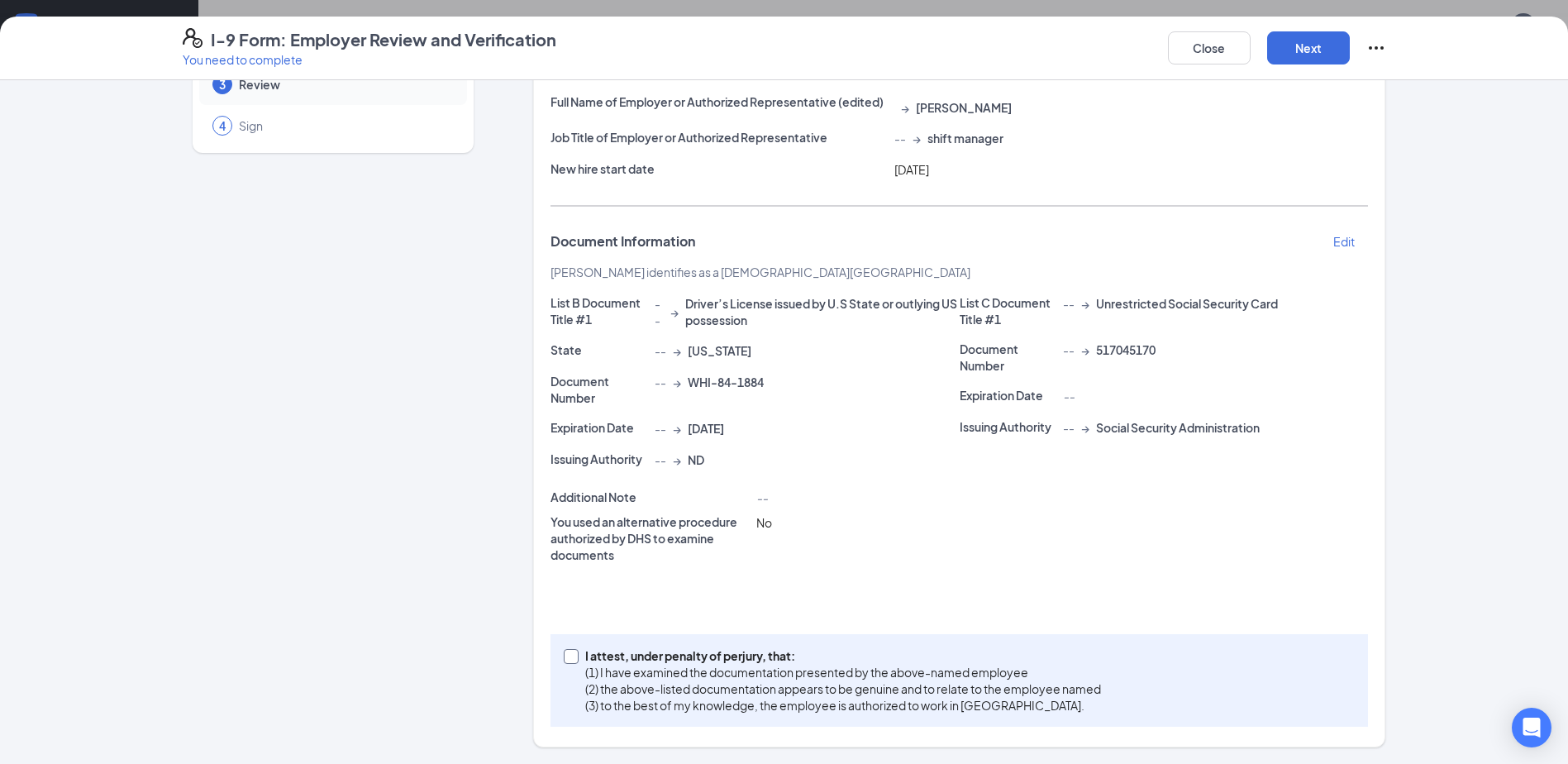
click at [564, 656] on input "I attest, under penalty of [PERSON_NAME], that: (1) I have examined the documen…" at bounding box center [569, 655] width 12 height 12
checkbox input "true"
click at [1336, 64] on button "Next" at bounding box center [1308, 49] width 83 height 33
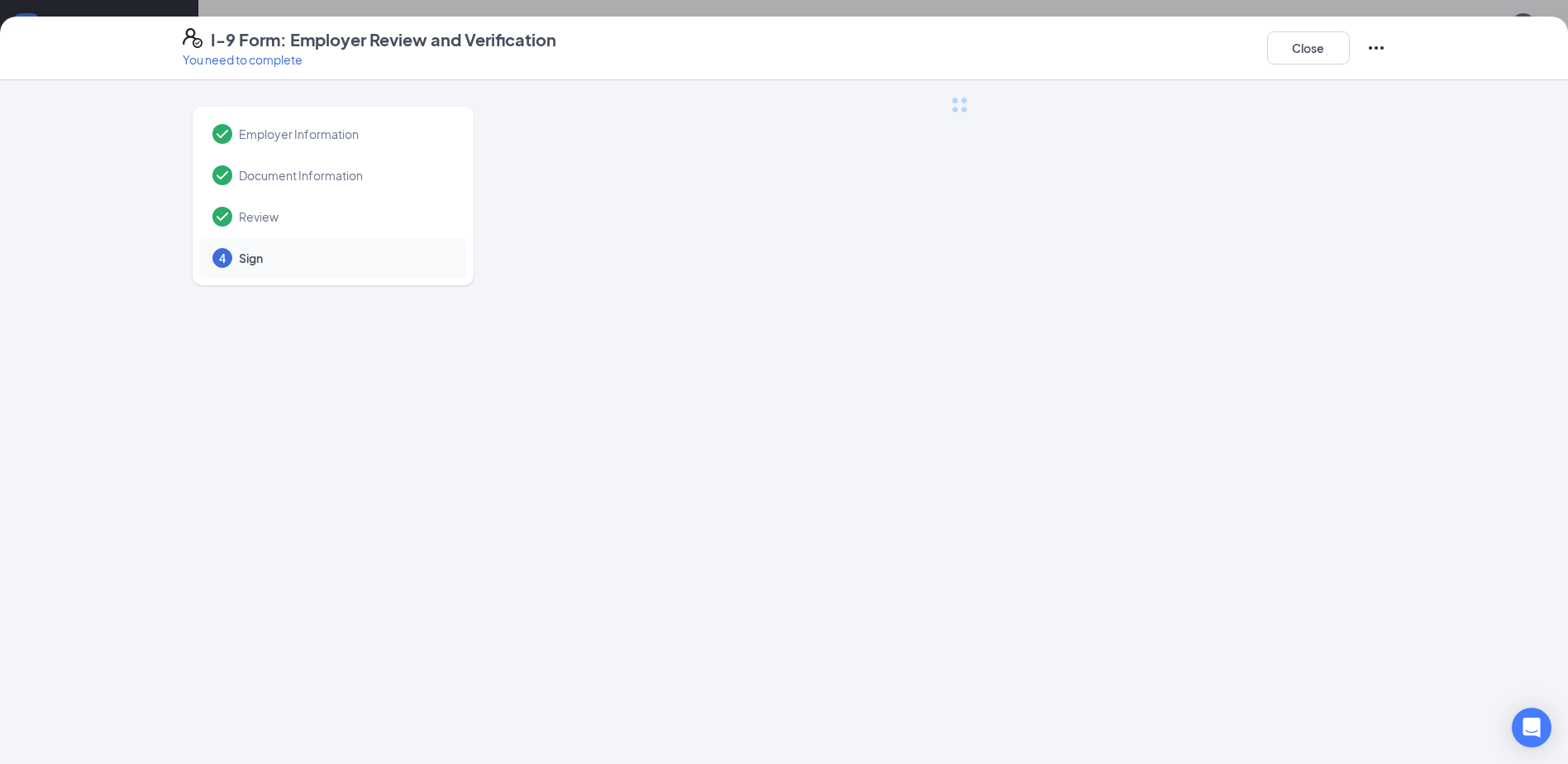
scroll to position [0, 0]
